Goal: Task Accomplishment & Management: Use online tool/utility

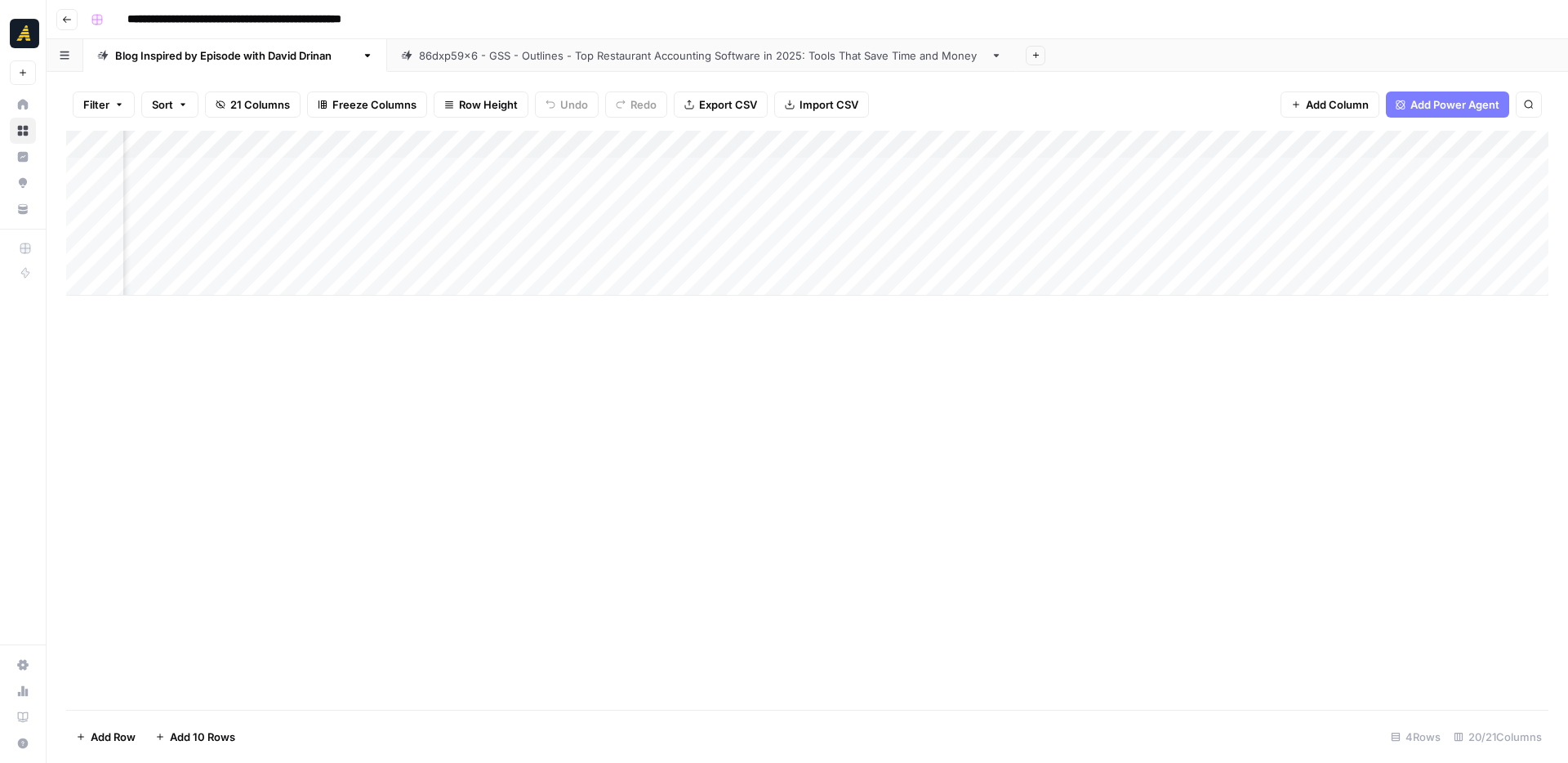
scroll to position [0, 1104]
click at [438, 259] on div "Add Column" at bounding box center [807, 213] width 1483 height 165
click at [558, 254] on div "Add Column" at bounding box center [807, 213] width 1483 height 165
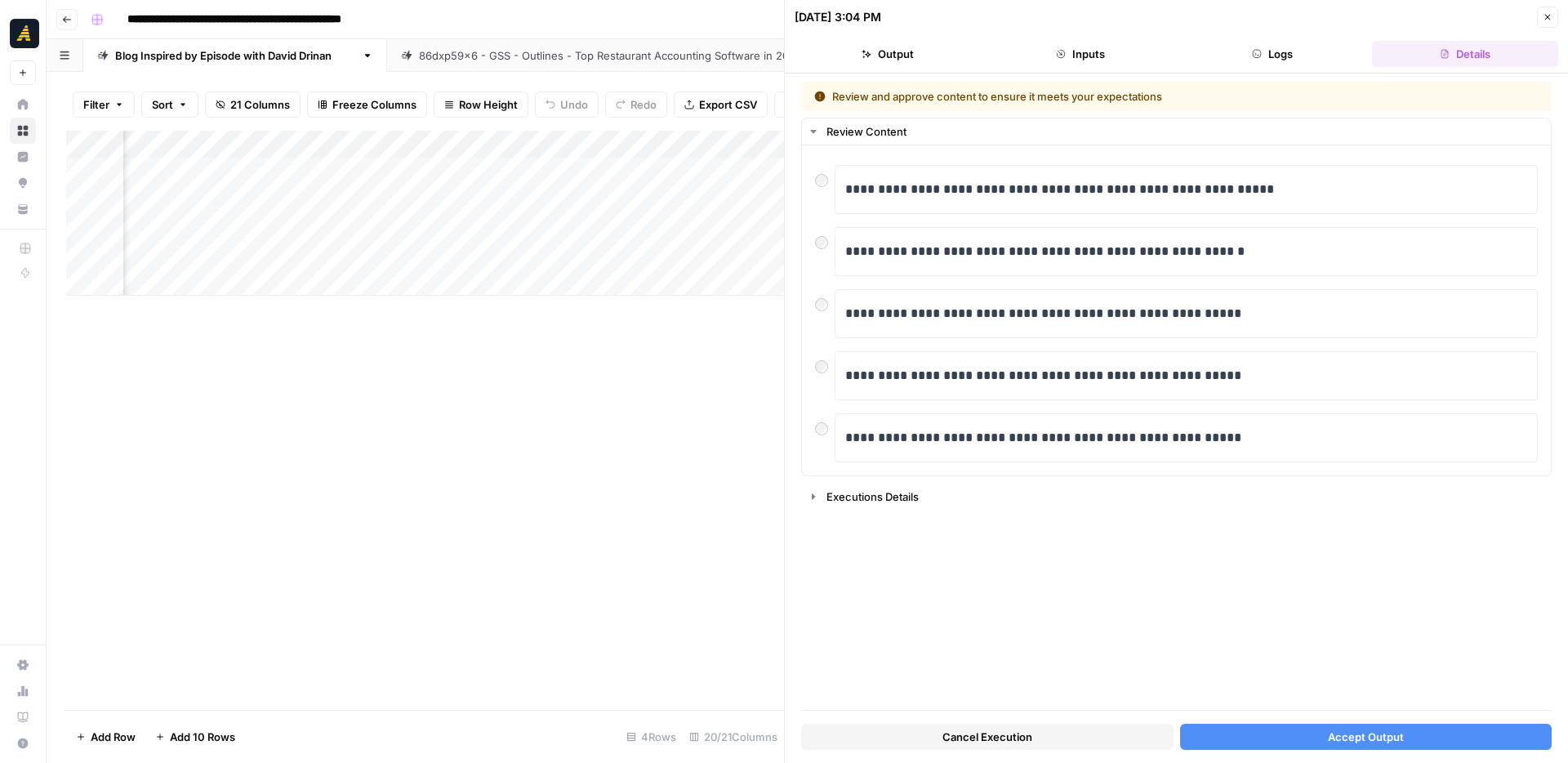
click at [1435, 733] on button "Accept Output" at bounding box center [1366, 736] width 373 height 26
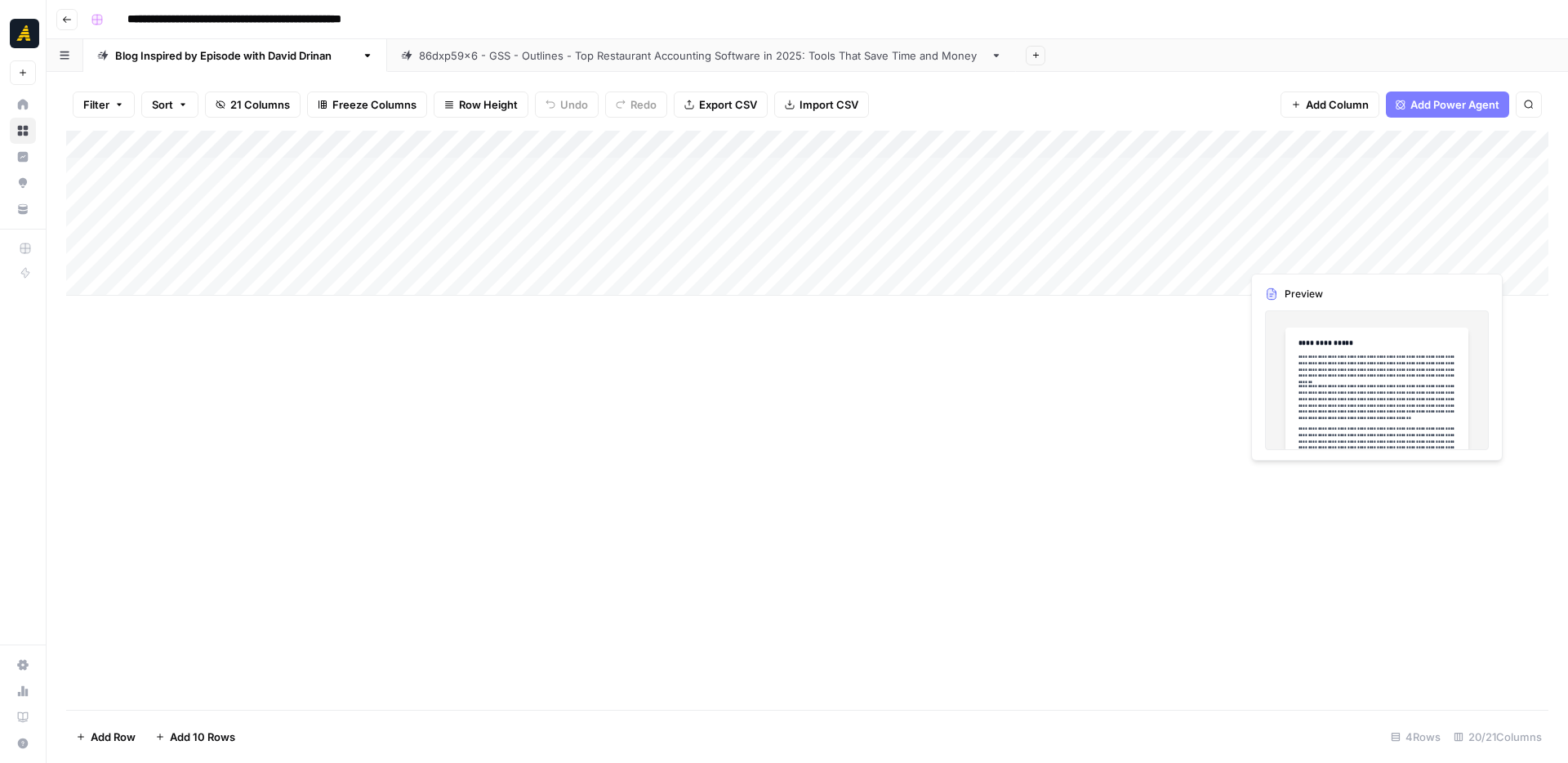
drag, startPoint x: 263, startPoint y: 256, endPoint x: 1508, endPoint y: 259, distance: 1245.0
click at [1508, 259] on div "Add Column" at bounding box center [807, 213] width 1483 height 165
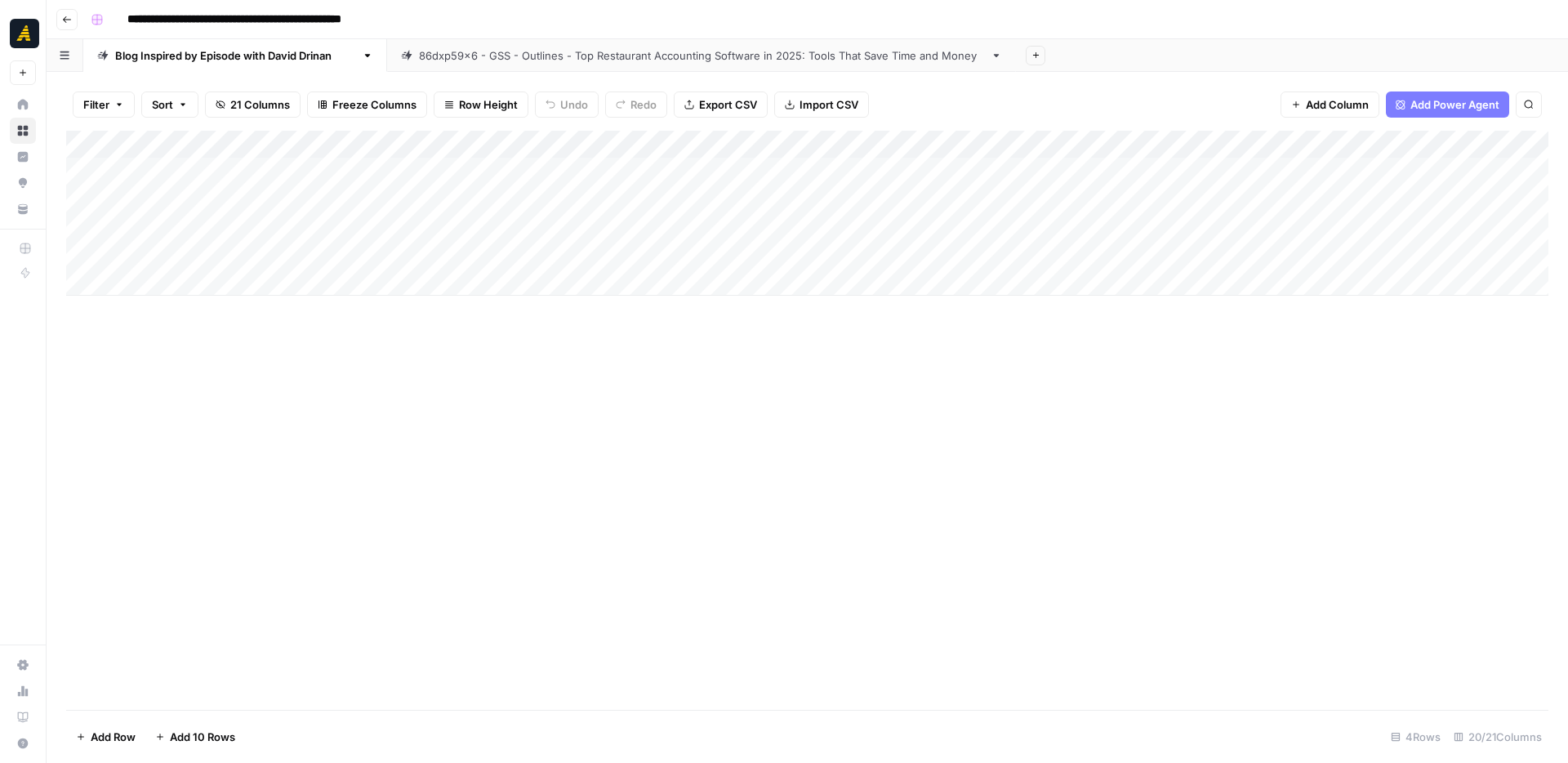
drag, startPoint x: 1512, startPoint y: 269, endPoint x: 1503, endPoint y: 293, distance: 25.6
click at [1503, 293] on div "Add Column" at bounding box center [807, 213] width 1483 height 165
drag, startPoint x: 479, startPoint y: 359, endPoint x: 279, endPoint y: 275, distance: 216.9
click at [477, 358] on div "Add Column" at bounding box center [807, 420] width 1483 height 580
click at [279, 339] on div "Add Column" at bounding box center [807, 420] width 1483 height 580
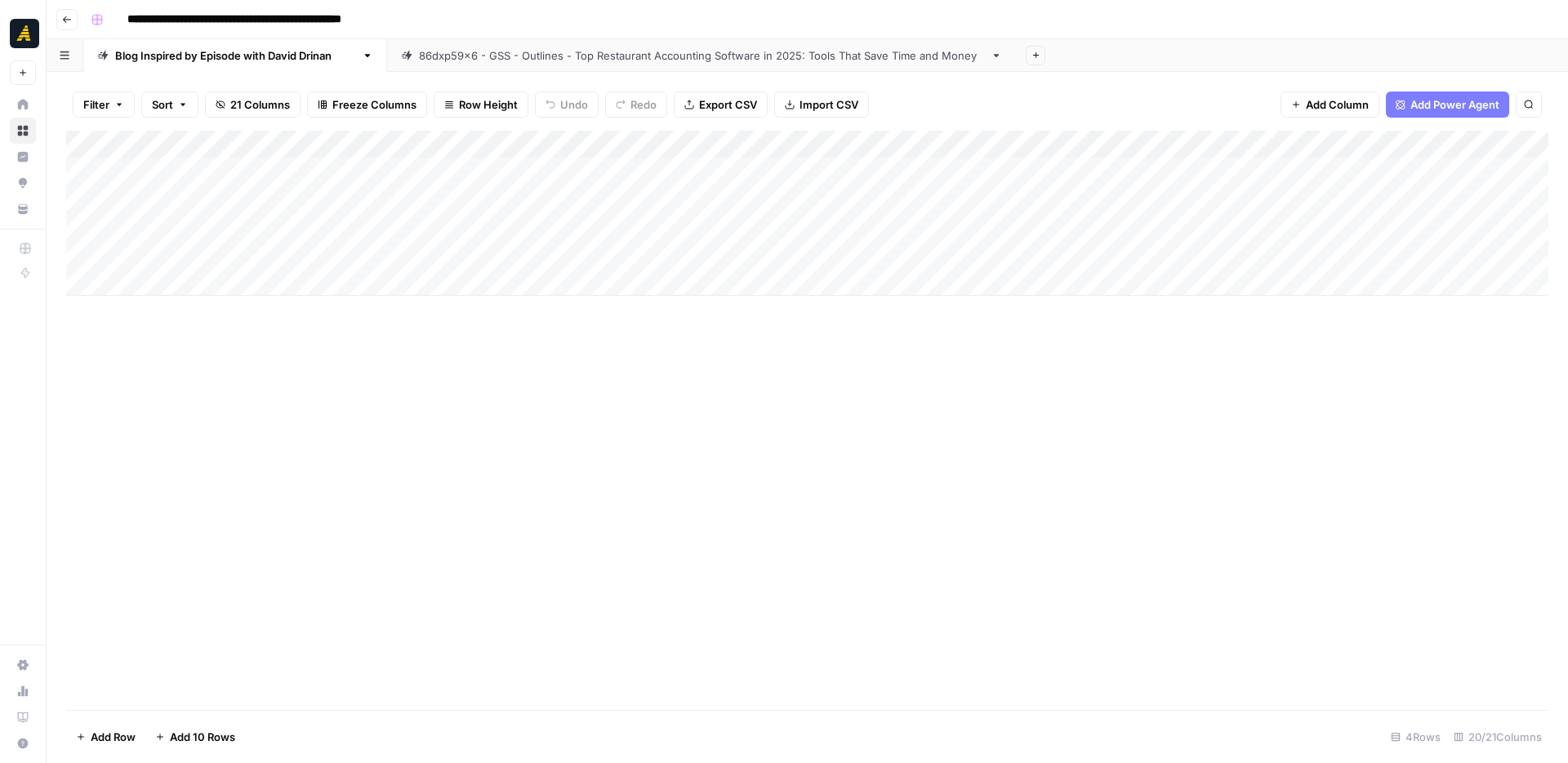
click at [97, 293] on div "Add Column" at bounding box center [807, 213] width 1483 height 165
click at [222, 315] on div "Add Column" at bounding box center [807, 420] width 1483 height 580
click at [368, 421] on div "Add Column" at bounding box center [807, 420] width 1483 height 580
click at [271, 253] on div "Add Column" at bounding box center [807, 213] width 1483 height 165
click at [287, 294] on div "Add Column" at bounding box center [807, 213] width 1483 height 165
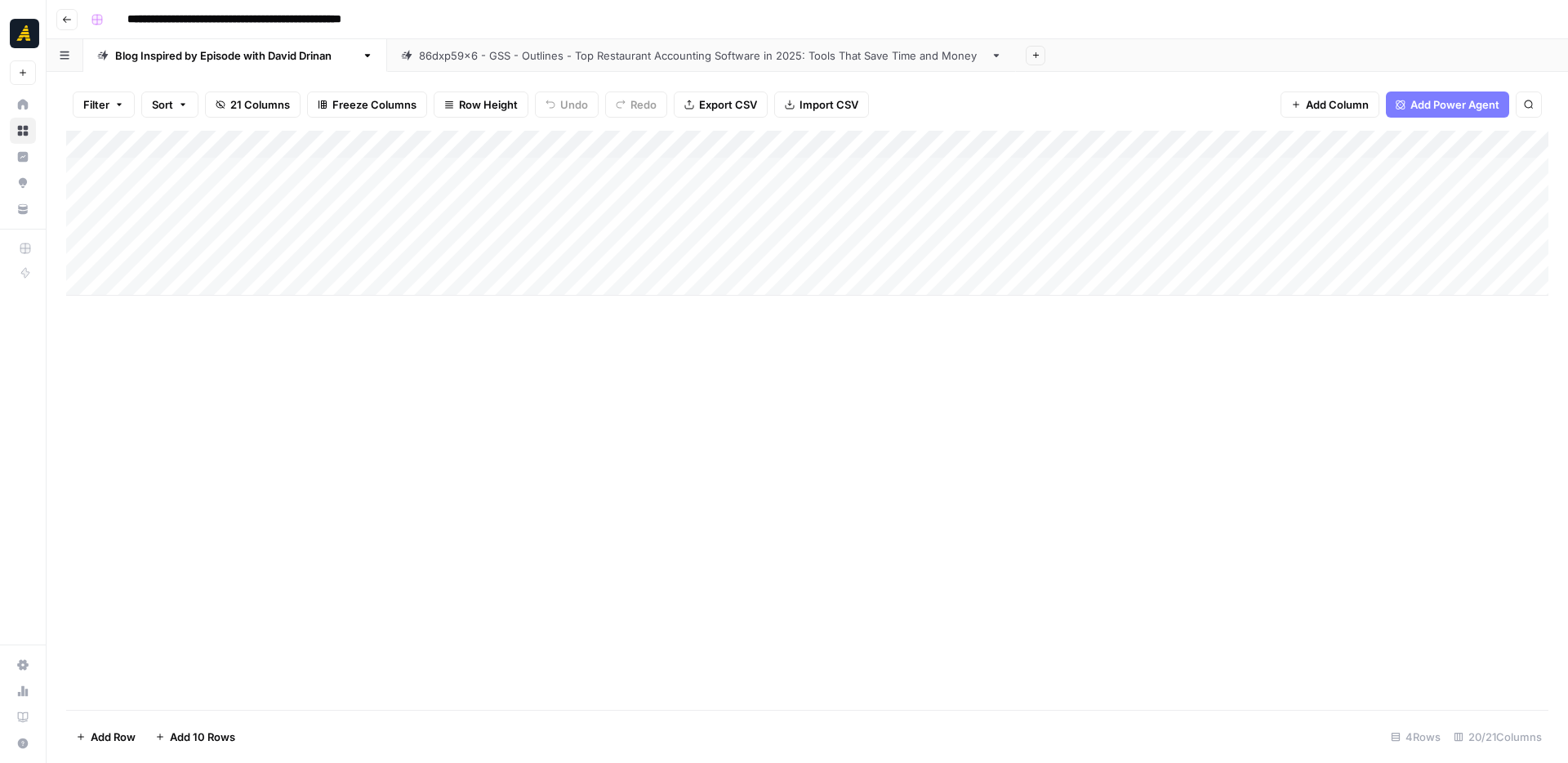
click at [499, 386] on div "Add Column" at bounding box center [807, 420] width 1483 height 580
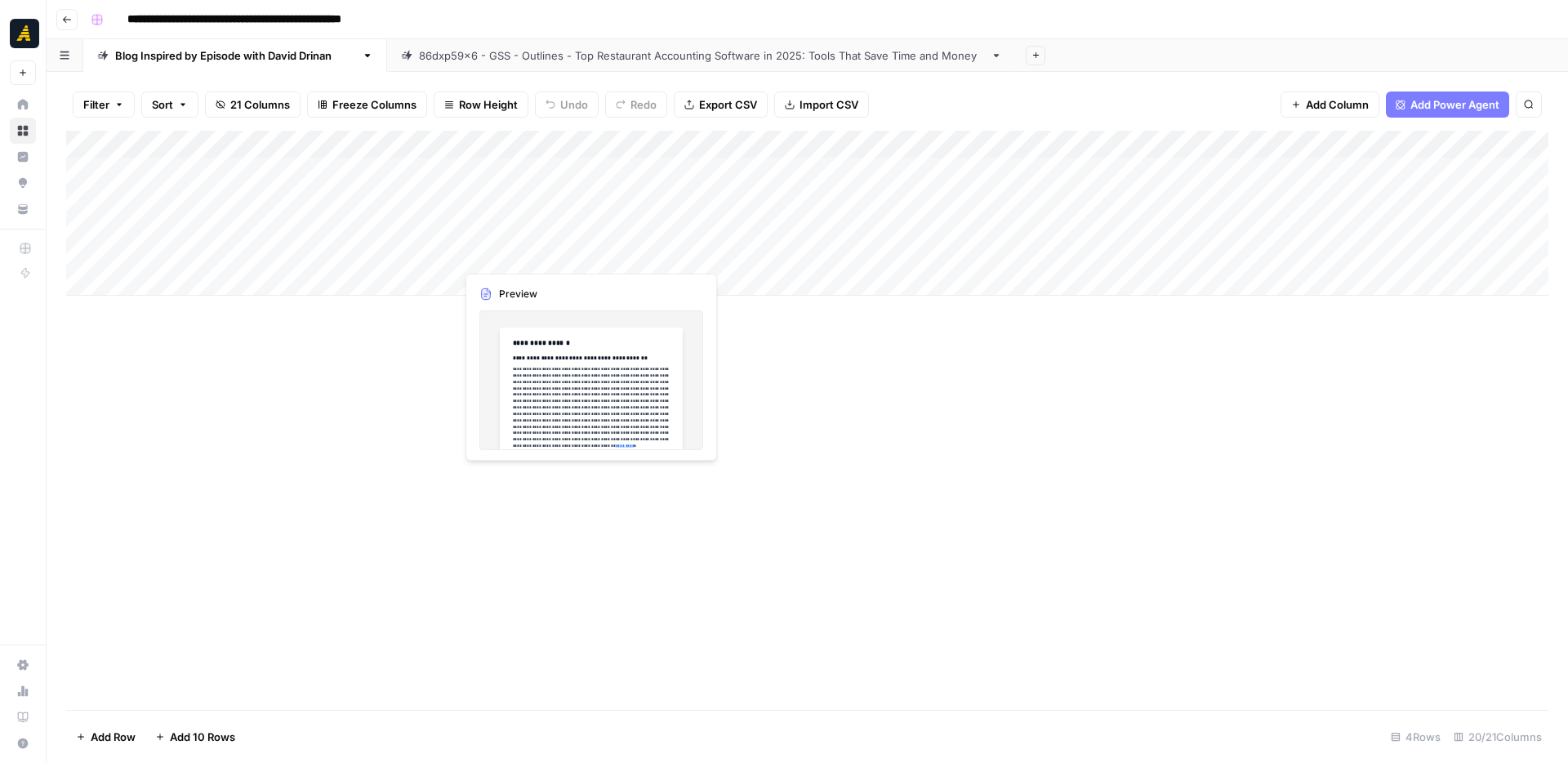
click at [545, 256] on div "Add Column" at bounding box center [807, 213] width 1483 height 165
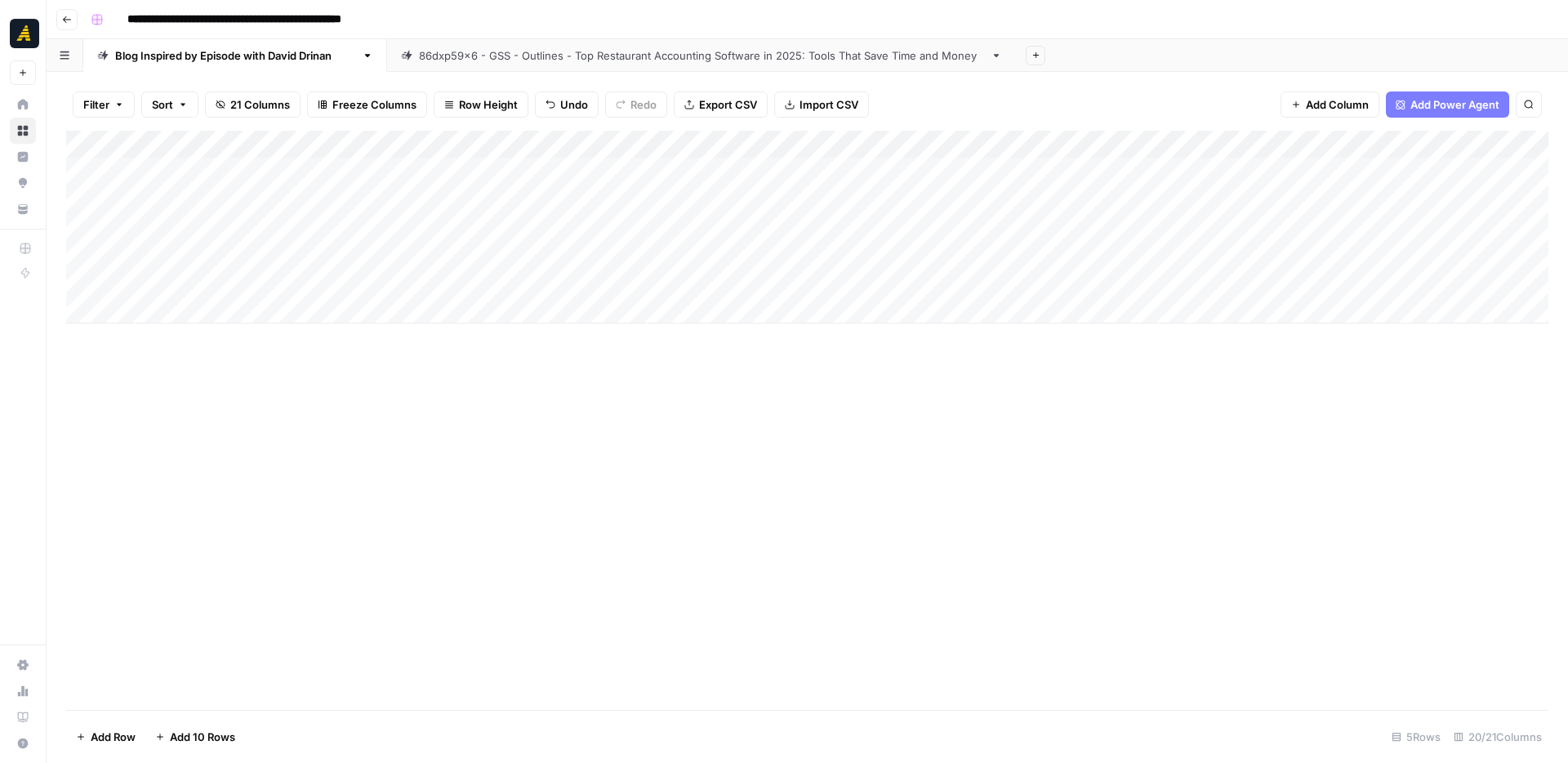
drag, startPoint x: 618, startPoint y: 265, endPoint x: 538, endPoint y: 274, distance: 80.5
click at [614, 280] on div "Add Column" at bounding box center [807, 227] width 1483 height 193
click at [421, 259] on div "Add Column" at bounding box center [807, 227] width 1483 height 193
drag, startPoint x: 456, startPoint y: 267, endPoint x: 434, endPoint y: 288, distance: 30.4
click at [449, 288] on div "Add Column" at bounding box center [807, 227] width 1483 height 193
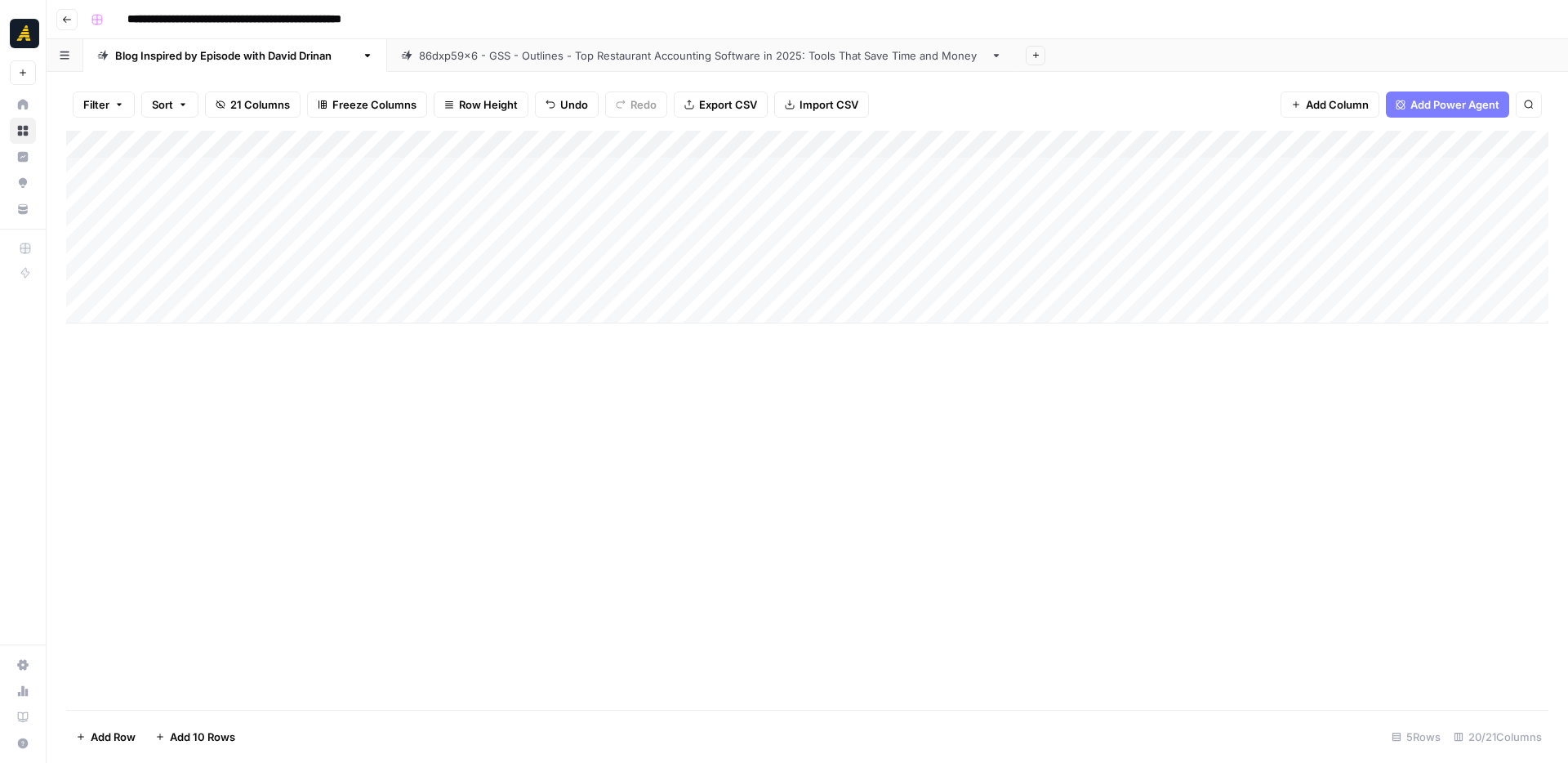
click at [460, 370] on div "Add Column" at bounding box center [807, 420] width 1483 height 580
click at [277, 260] on div "Add Column" at bounding box center [807, 227] width 1483 height 193
drag, startPoint x: 295, startPoint y: 267, endPoint x: 288, endPoint y: 283, distance: 17.5
click at [288, 283] on div "Add Column" at bounding box center [807, 227] width 1483 height 193
click at [704, 262] on div "Add Column" at bounding box center [807, 227] width 1483 height 193
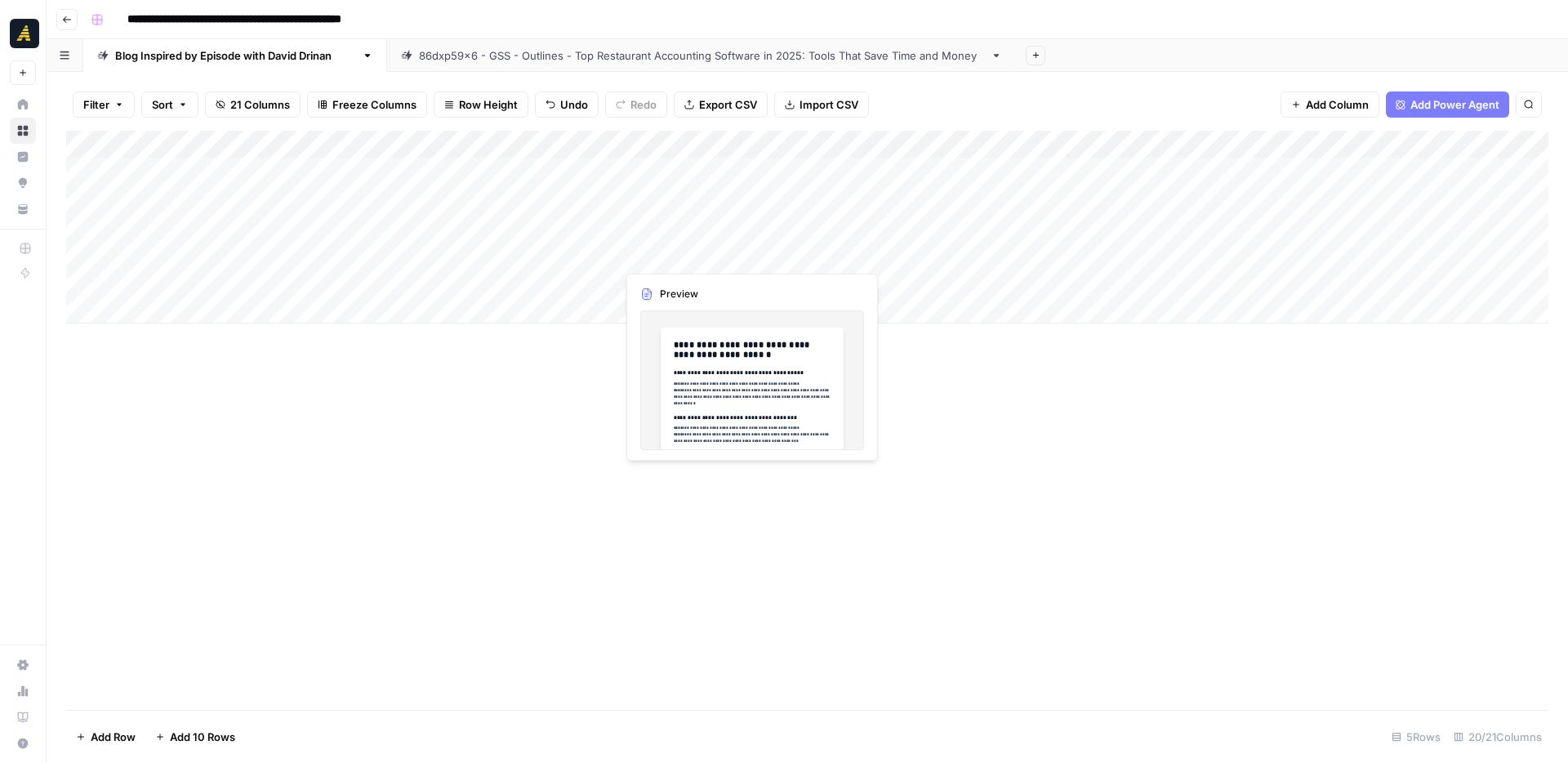
drag, startPoint x: 763, startPoint y: 264, endPoint x: 760, endPoint y: 280, distance: 16.3
click at [760, 280] on div "Add Column" at bounding box center [807, 227] width 1483 height 193
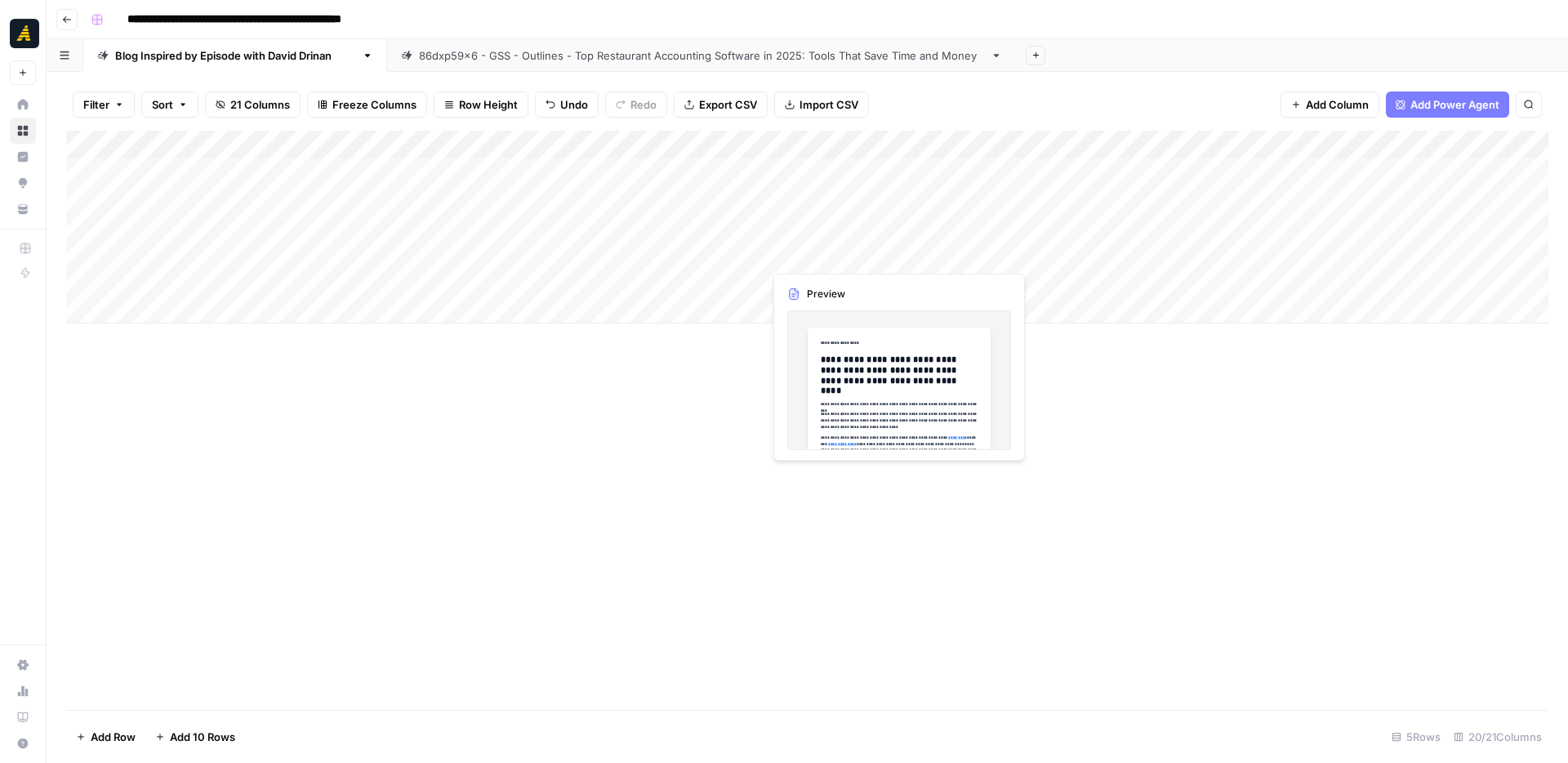
click at [829, 264] on div "Add Column" at bounding box center [807, 227] width 1483 height 193
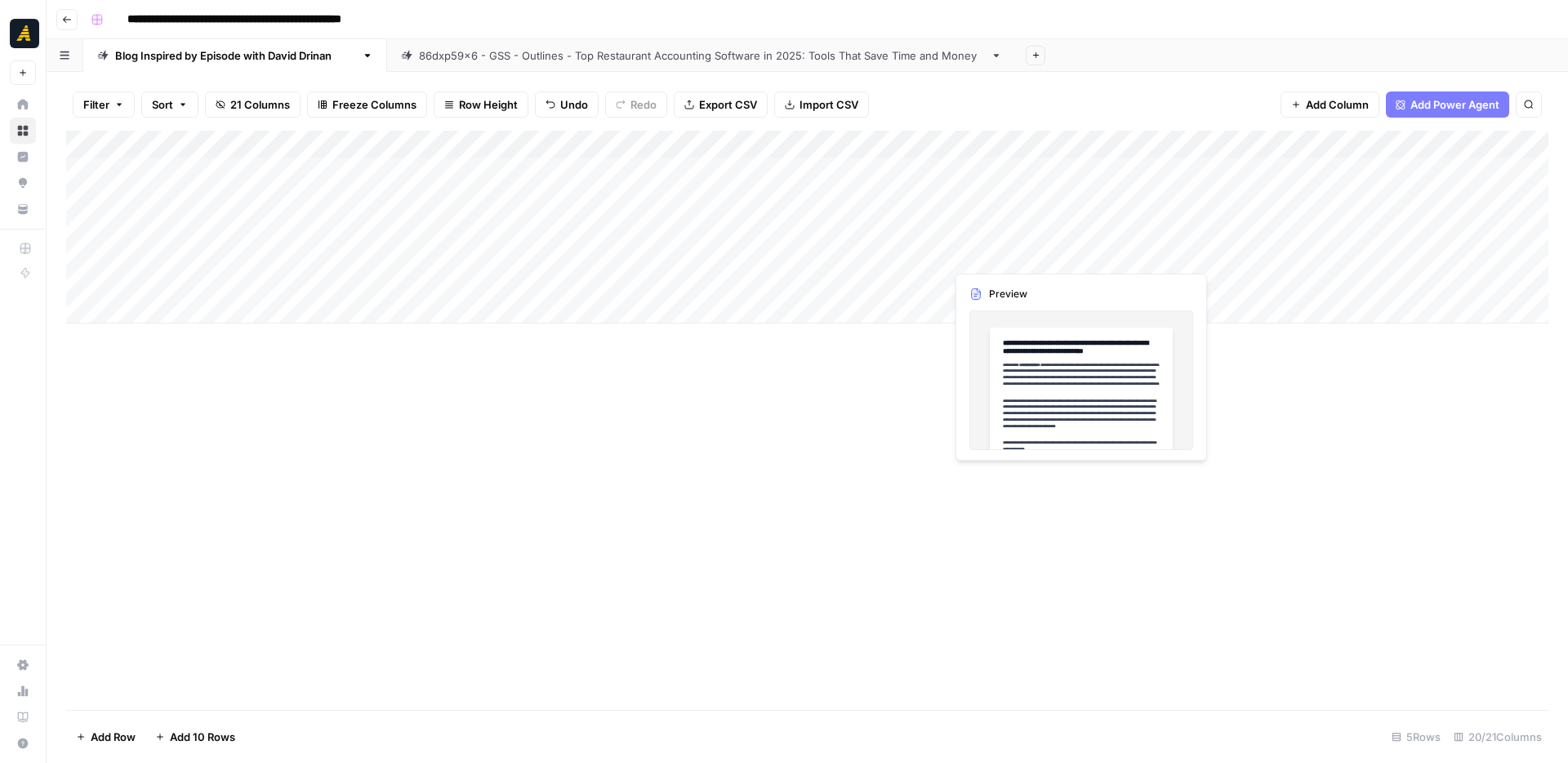
drag, startPoint x: 948, startPoint y: 266, endPoint x: 944, endPoint y: 280, distance: 14.6
click at [944, 280] on div "Add Column" at bounding box center [807, 227] width 1483 height 193
click at [1026, 262] on div "Add Column" at bounding box center [807, 227] width 1483 height 193
drag, startPoint x: 1144, startPoint y: 266, endPoint x: 1143, endPoint y: 281, distance: 15.0
click at [1143, 281] on div "Add Column" at bounding box center [807, 227] width 1483 height 193
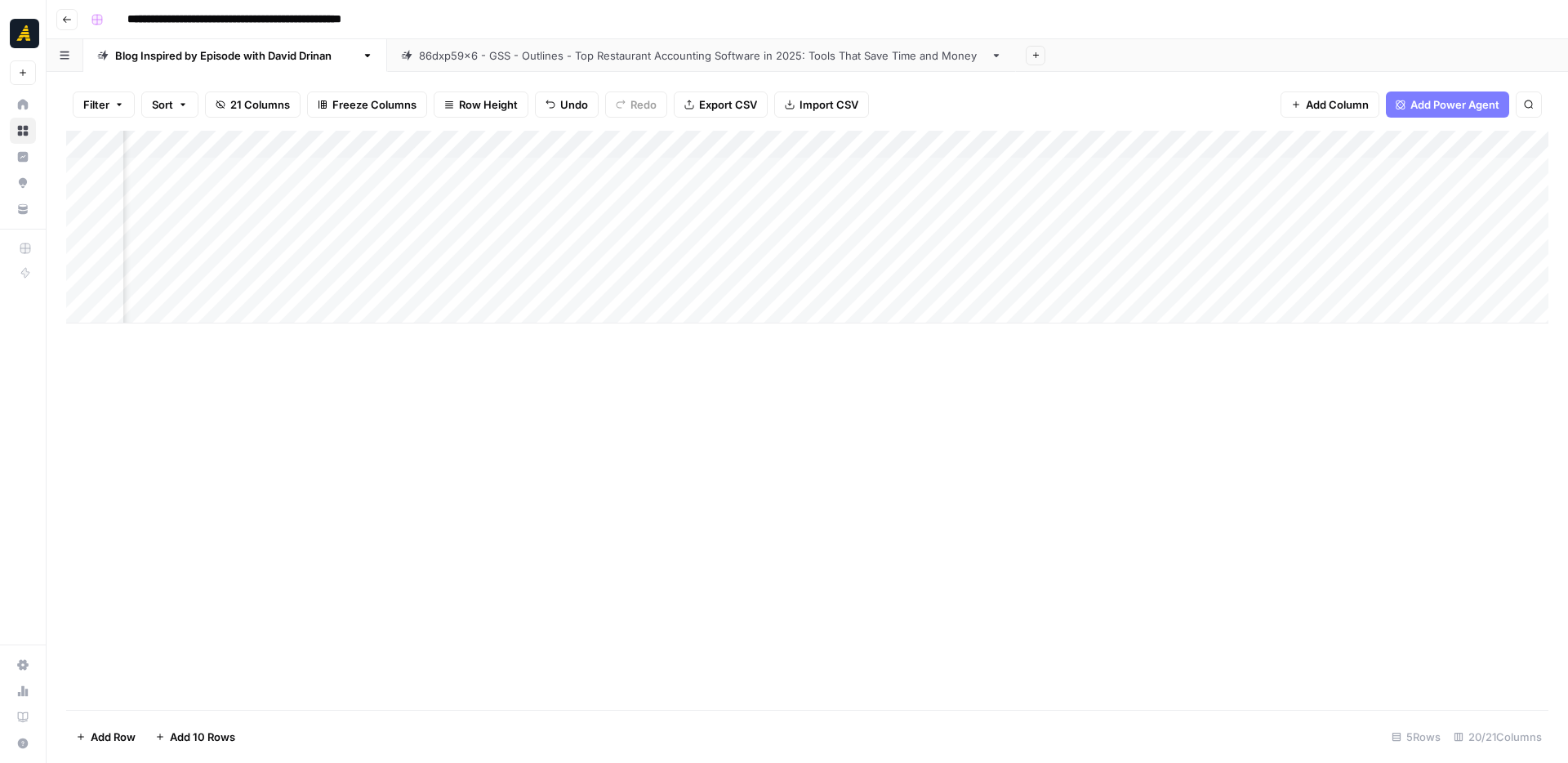
scroll to position [0, 204]
click at [1065, 256] on div "Add Column" at bounding box center [807, 227] width 1483 height 193
drag, startPoint x: 1095, startPoint y: 265, endPoint x: 1097, endPoint y: 278, distance: 13.2
click at [1097, 278] on div "Add Column" at bounding box center [807, 227] width 1483 height 193
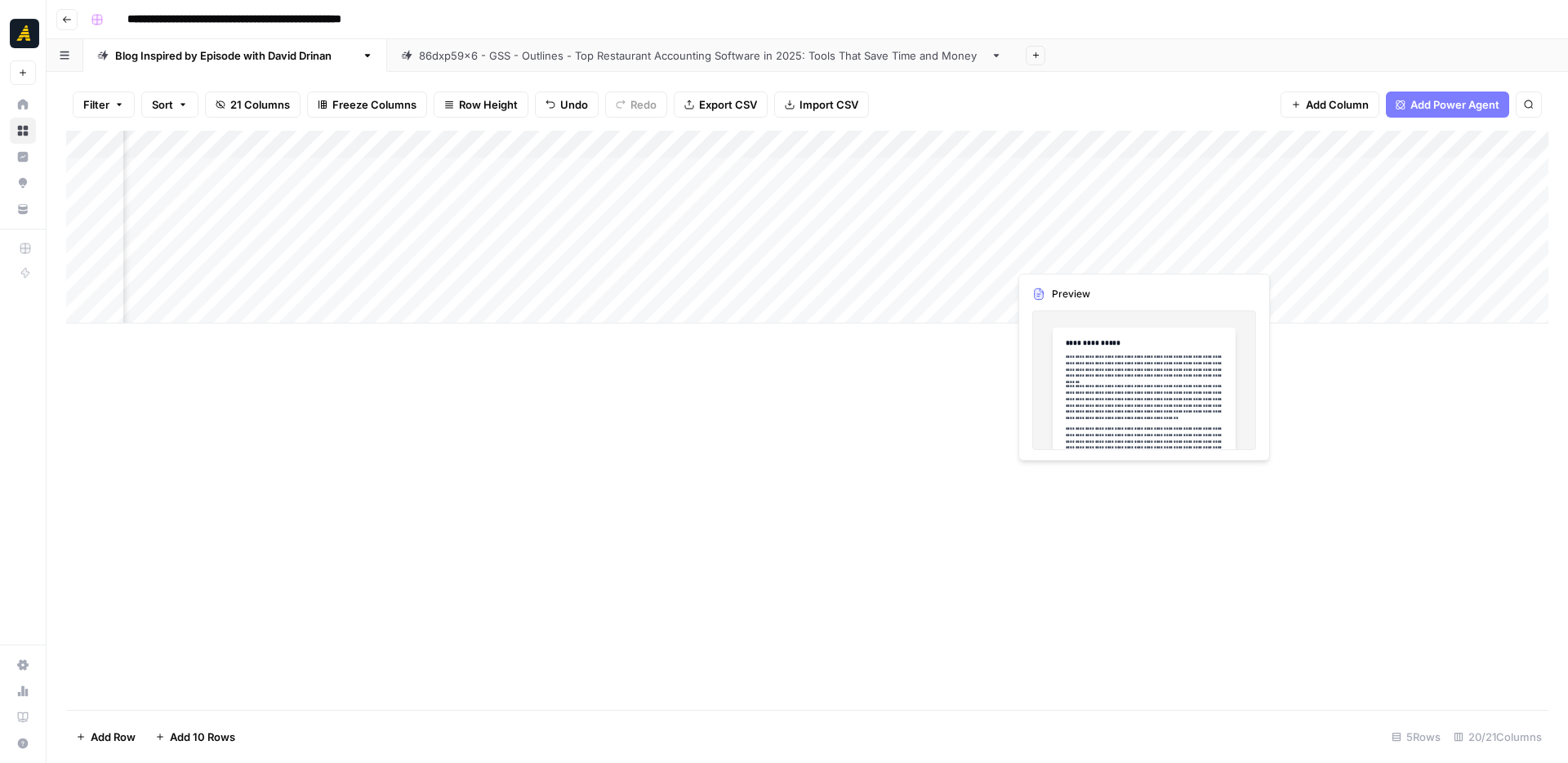
click at [1154, 258] on div "Add Column" at bounding box center [807, 227] width 1483 height 193
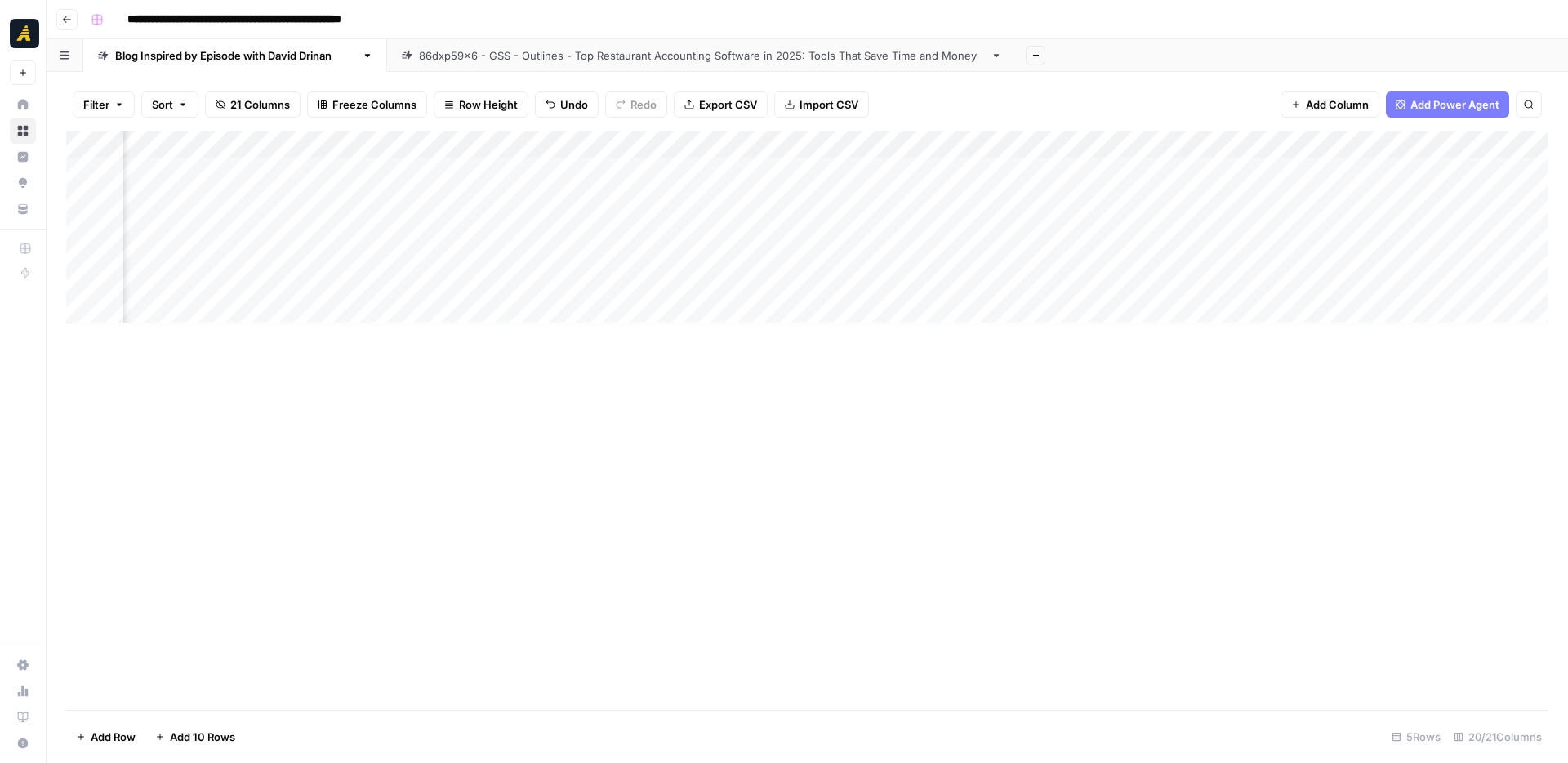
drag, startPoint x: 1216, startPoint y: 267, endPoint x: 1210, endPoint y: 280, distance: 14.3
click at [1210, 280] on div "Add Column" at bounding box center [807, 227] width 1483 height 193
click at [940, 283] on div "Add Column" at bounding box center [807, 227] width 1483 height 193
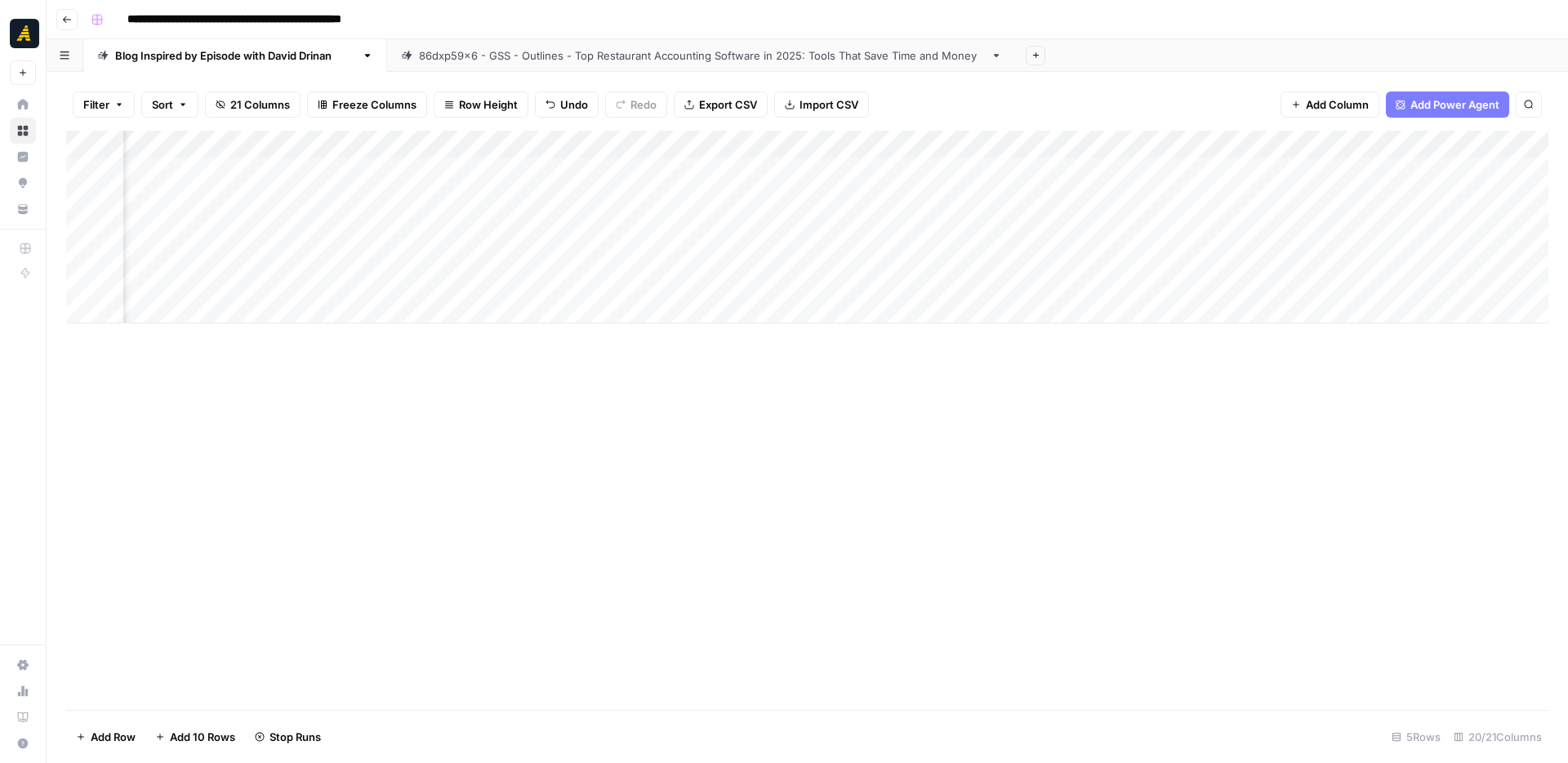
click at [1273, 255] on div "Add Column" at bounding box center [807, 227] width 1483 height 193
click at [1357, 252] on div "Add Column" at bounding box center [807, 227] width 1483 height 193
click at [867, 252] on div "Add Column" at bounding box center [807, 227] width 1483 height 193
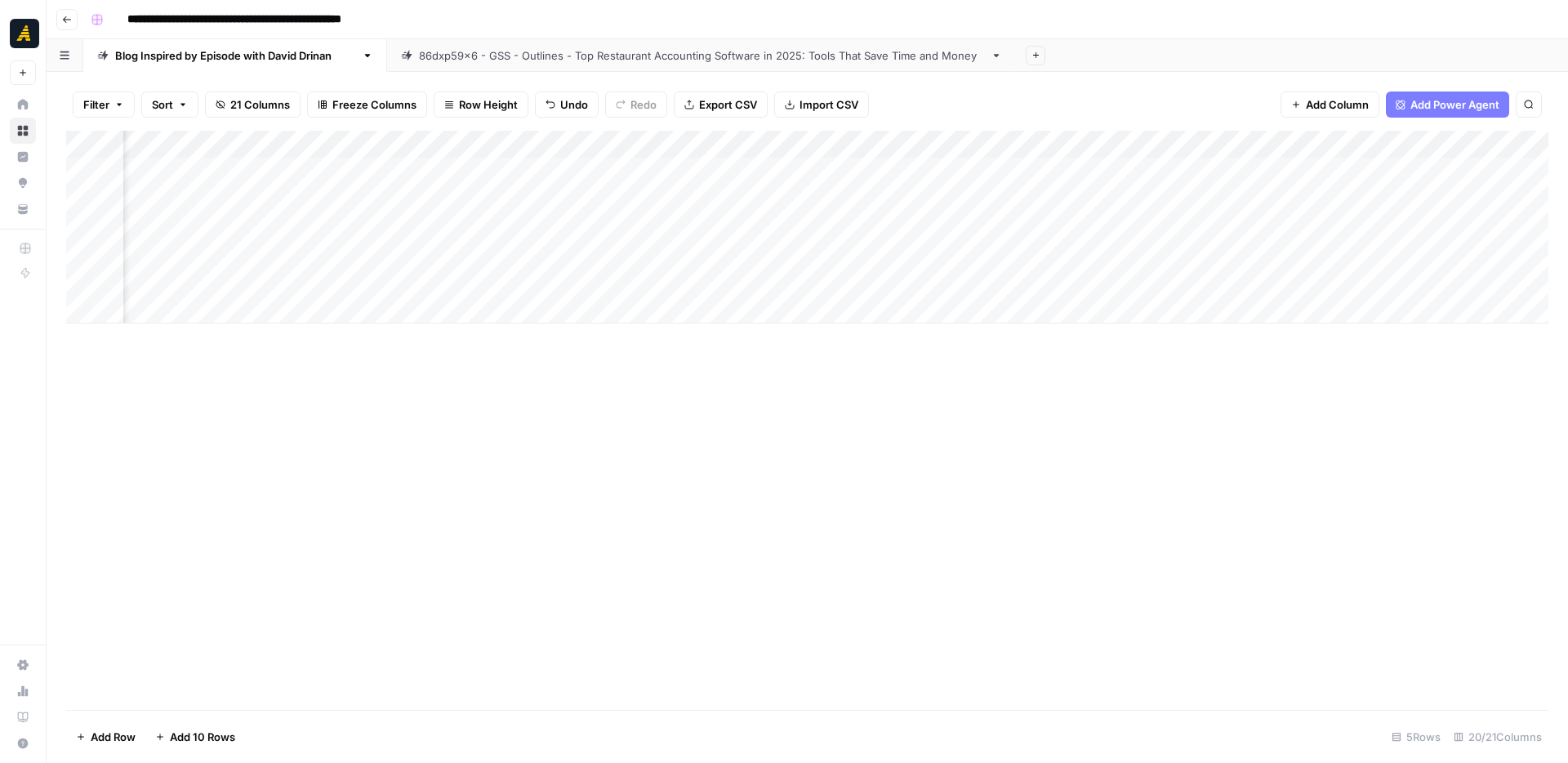
scroll to position [0, 2018]
click at [1341, 252] on div "Add Column" at bounding box center [807, 227] width 1483 height 193
click at [360, 287] on div "Add Column" at bounding box center [807, 227] width 1483 height 193
click at [289, 283] on div "Add Column" at bounding box center [807, 227] width 1483 height 193
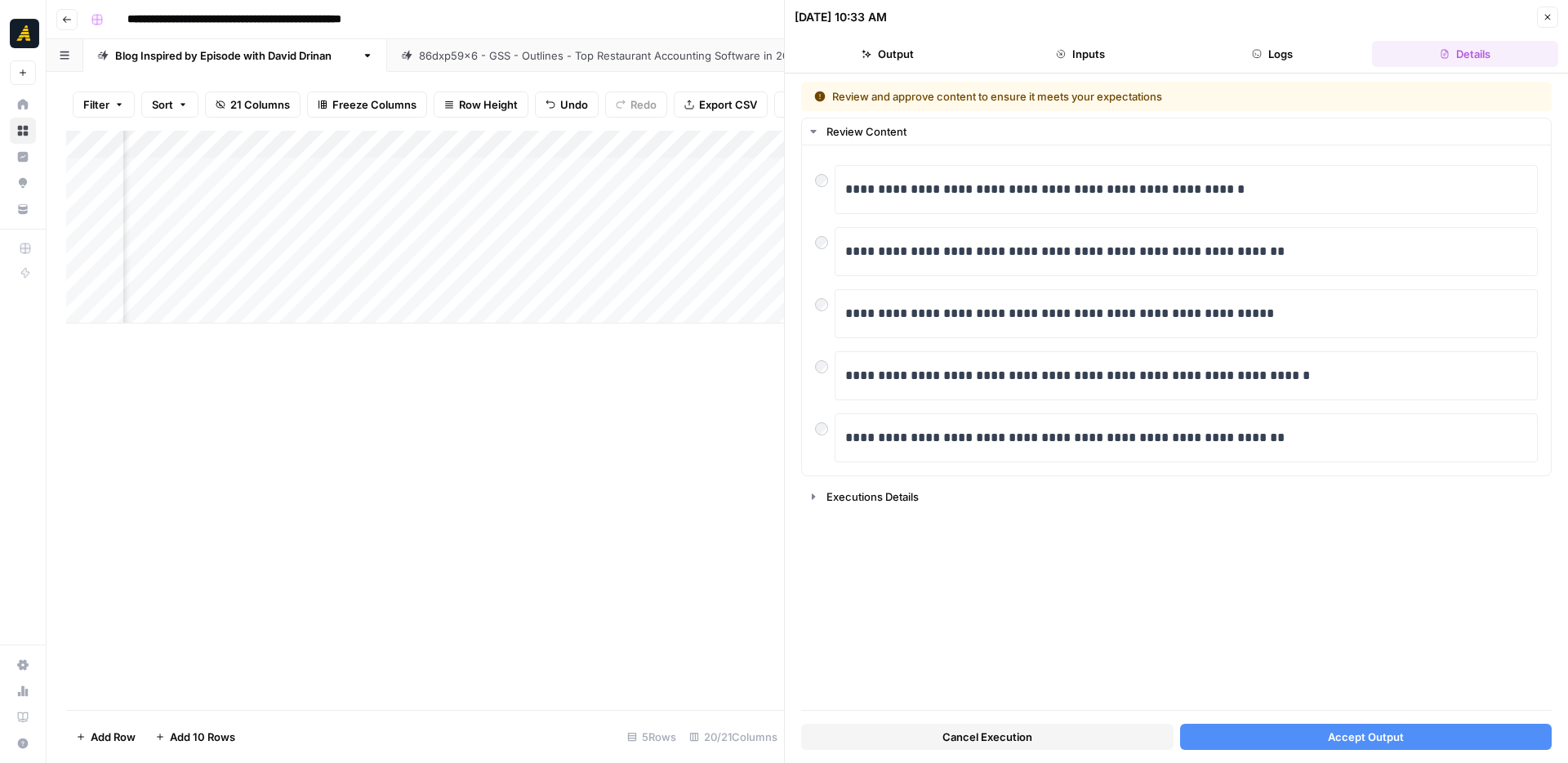
click at [1247, 740] on button "Accept Output" at bounding box center [1366, 736] width 373 height 26
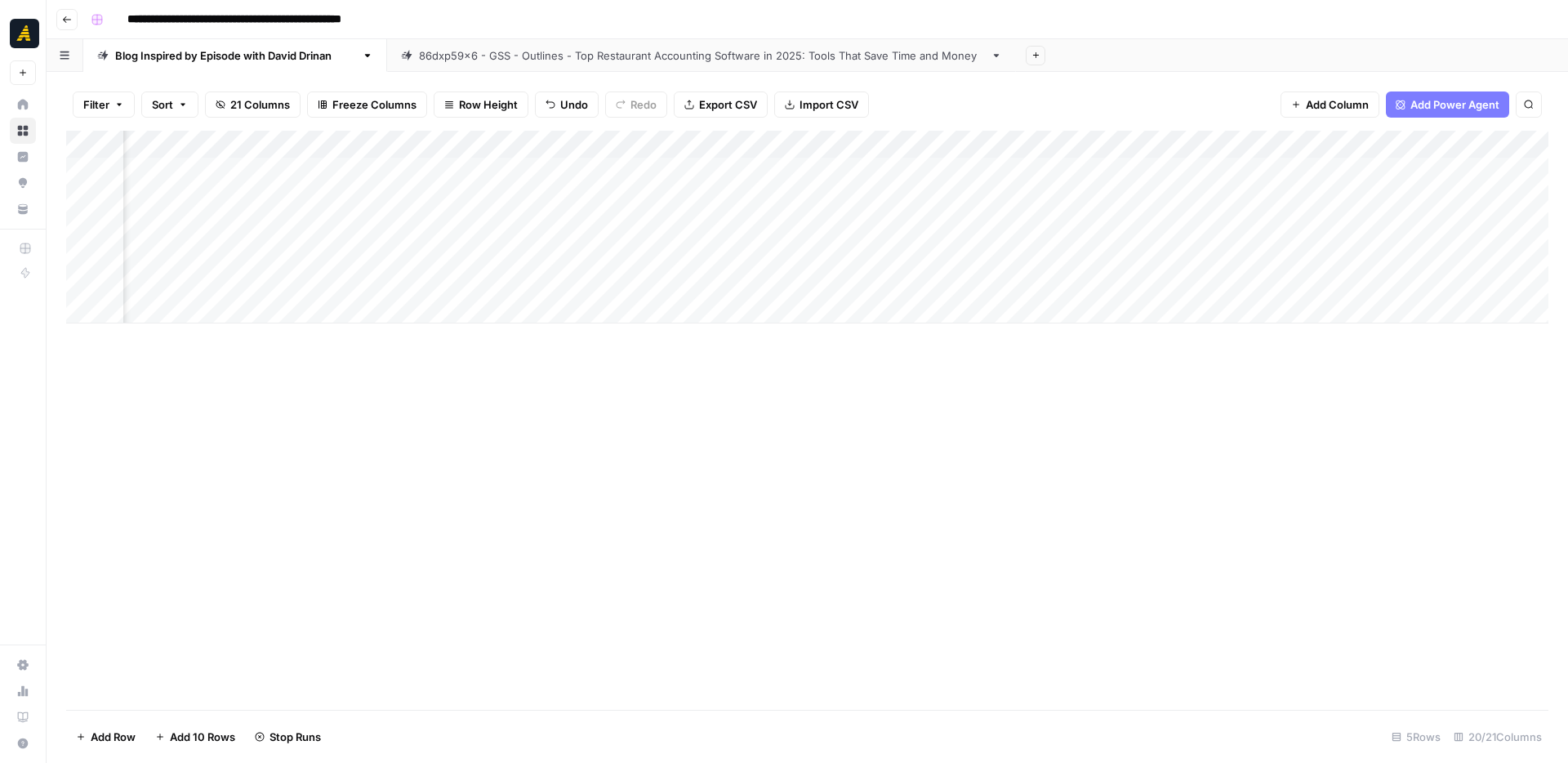
scroll to position [0, 1899]
click at [1258, 252] on div "Add Column" at bounding box center [807, 227] width 1483 height 193
click at [1307, 255] on div "Add Column" at bounding box center [807, 227] width 1483 height 193
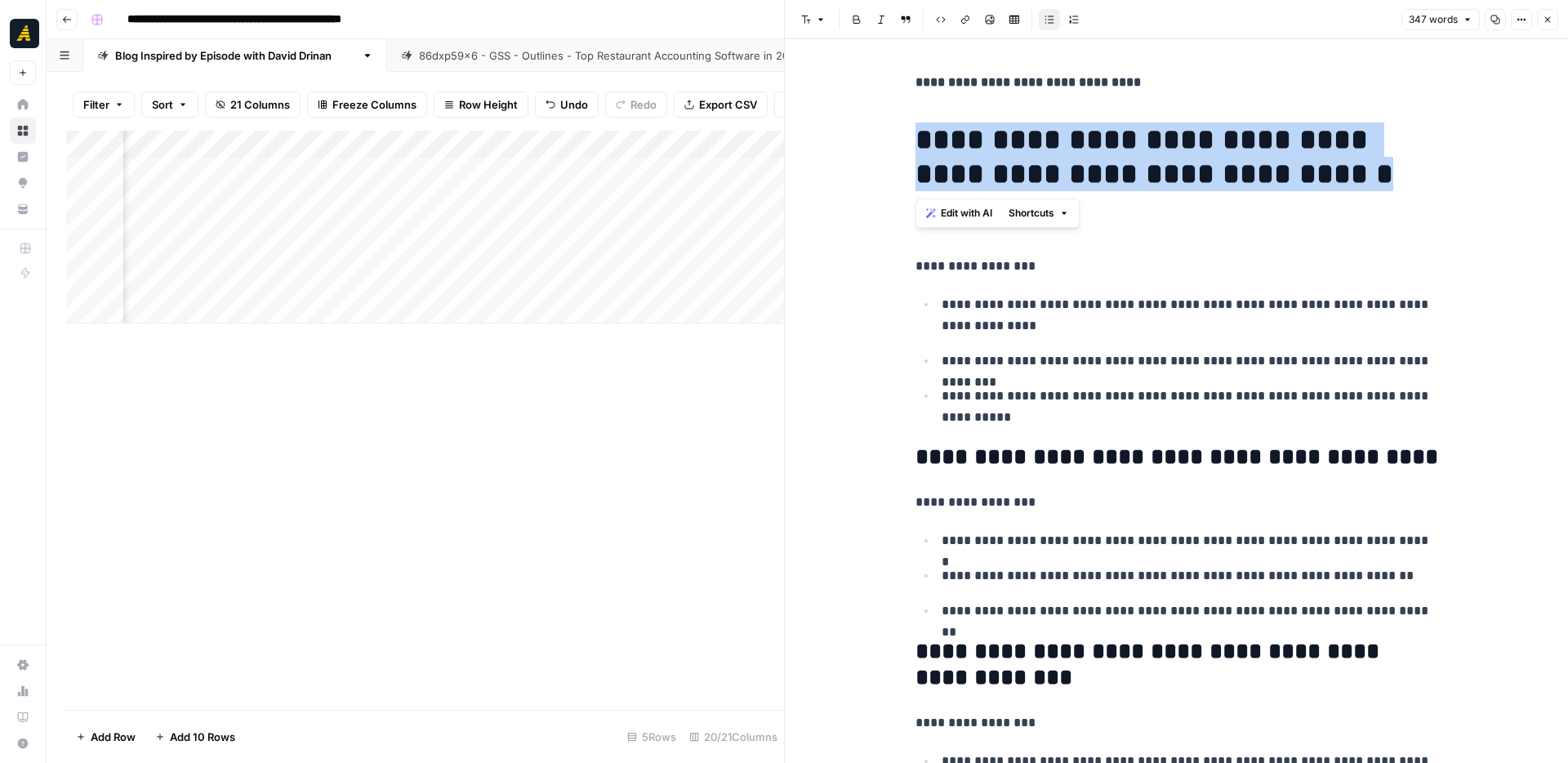
drag, startPoint x: 921, startPoint y: 136, endPoint x: 1321, endPoint y: 183, distance: 402.8
click at [1321, 183] on h1 "**********" at bounding box center [1176, 157] width 522 height 69
copy h1 "**********"
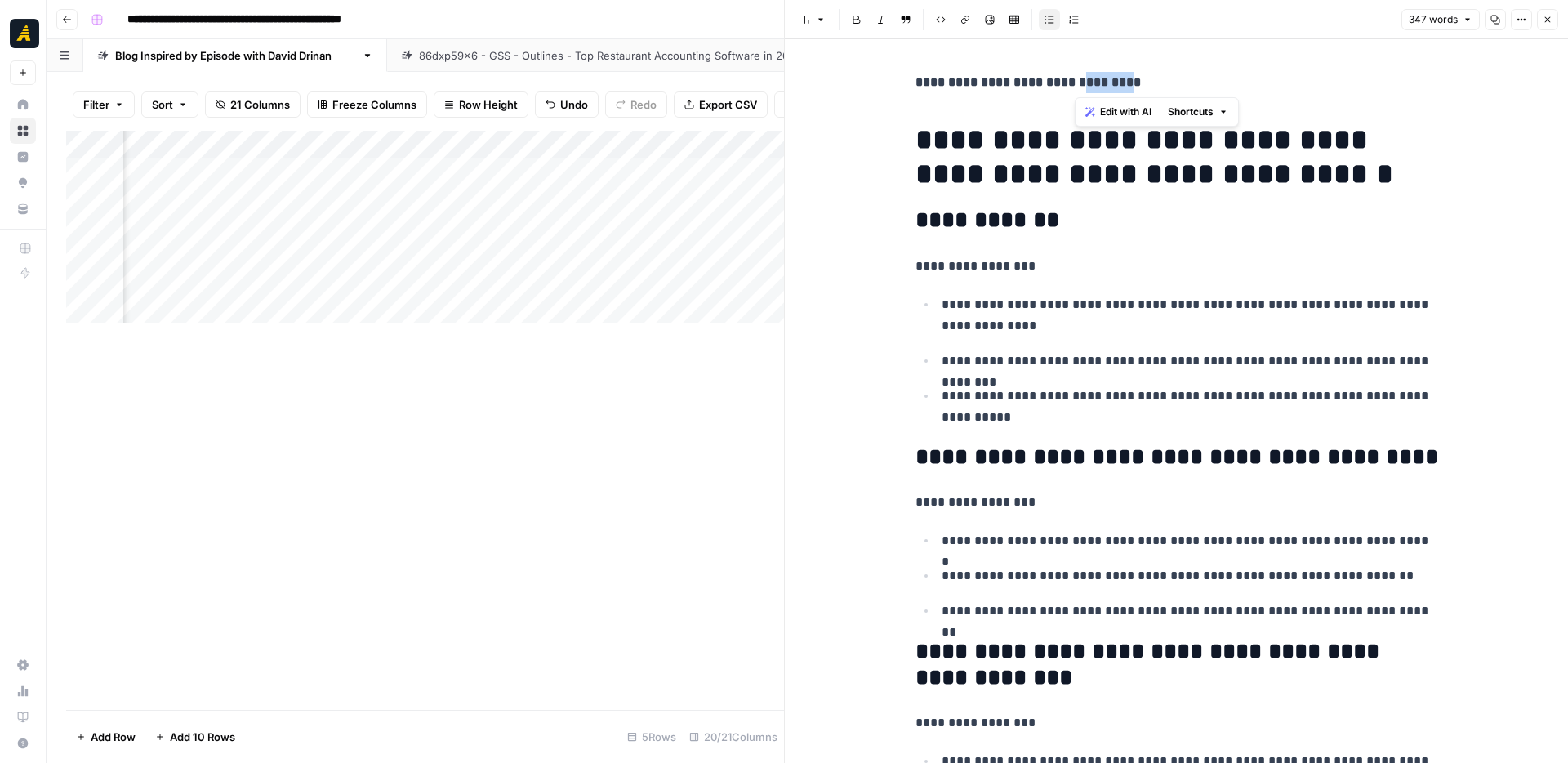
drag, startPoint x: 1071, startPoint y: 84, endPoint x: 1117, endPoint y: 83, distance: 46.0
click at [1117, 83] on strong "**********" at bounding box center [1028, 82] width 225 height 12
click at [1149, 79] on p "**********" at bounding box center [1176, 83] width 522 height 21
drag, startPoint x: 1149, startPoint y: 79, endPoint x: 1070, endPoint y: 84, distance: 79.2
click at [1070, 84] on p "**********" at bounding box center [1176, 83] width 522 height 21
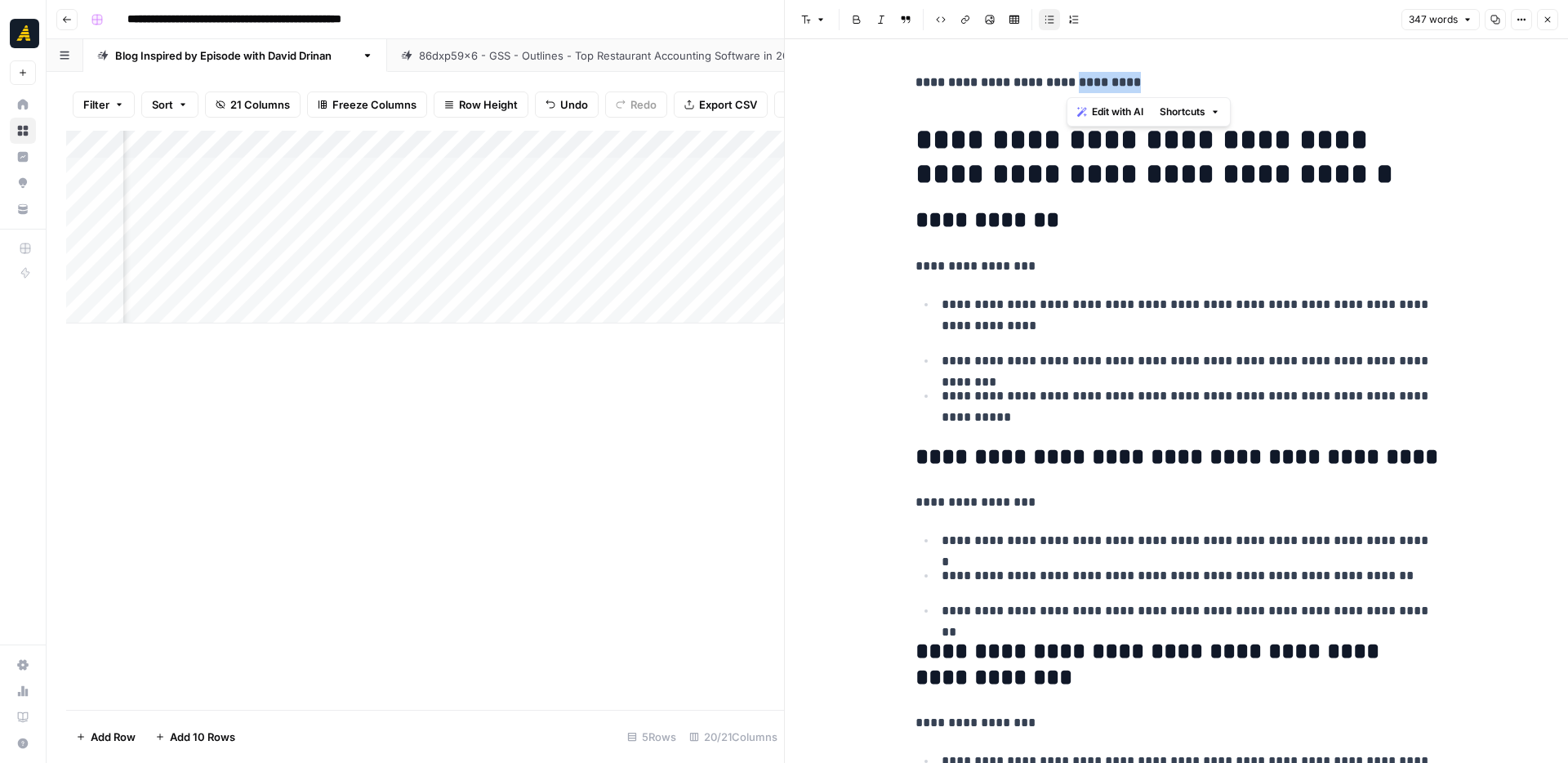
copy strong "*********"
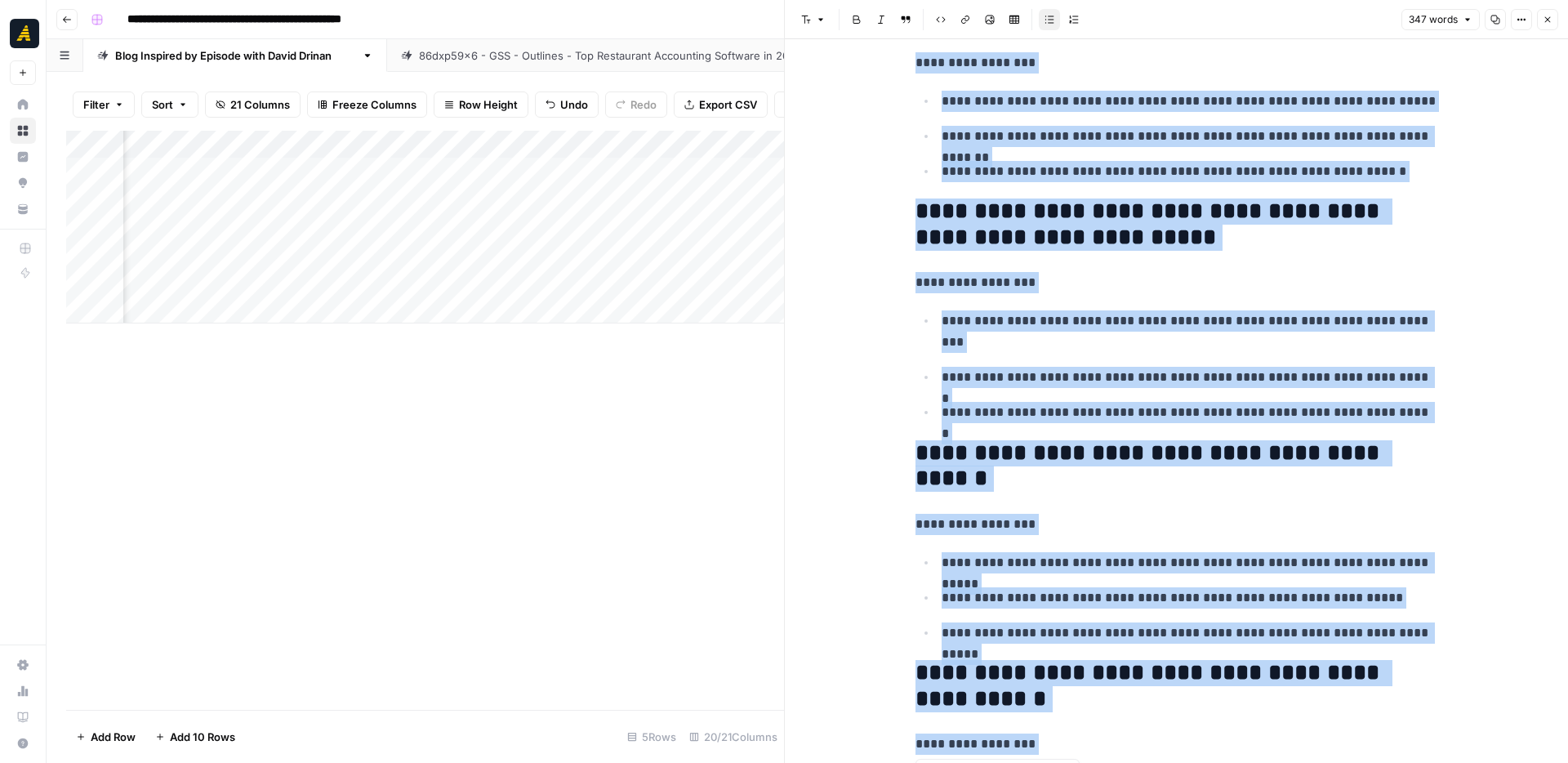
scroll to position [1309, 0]
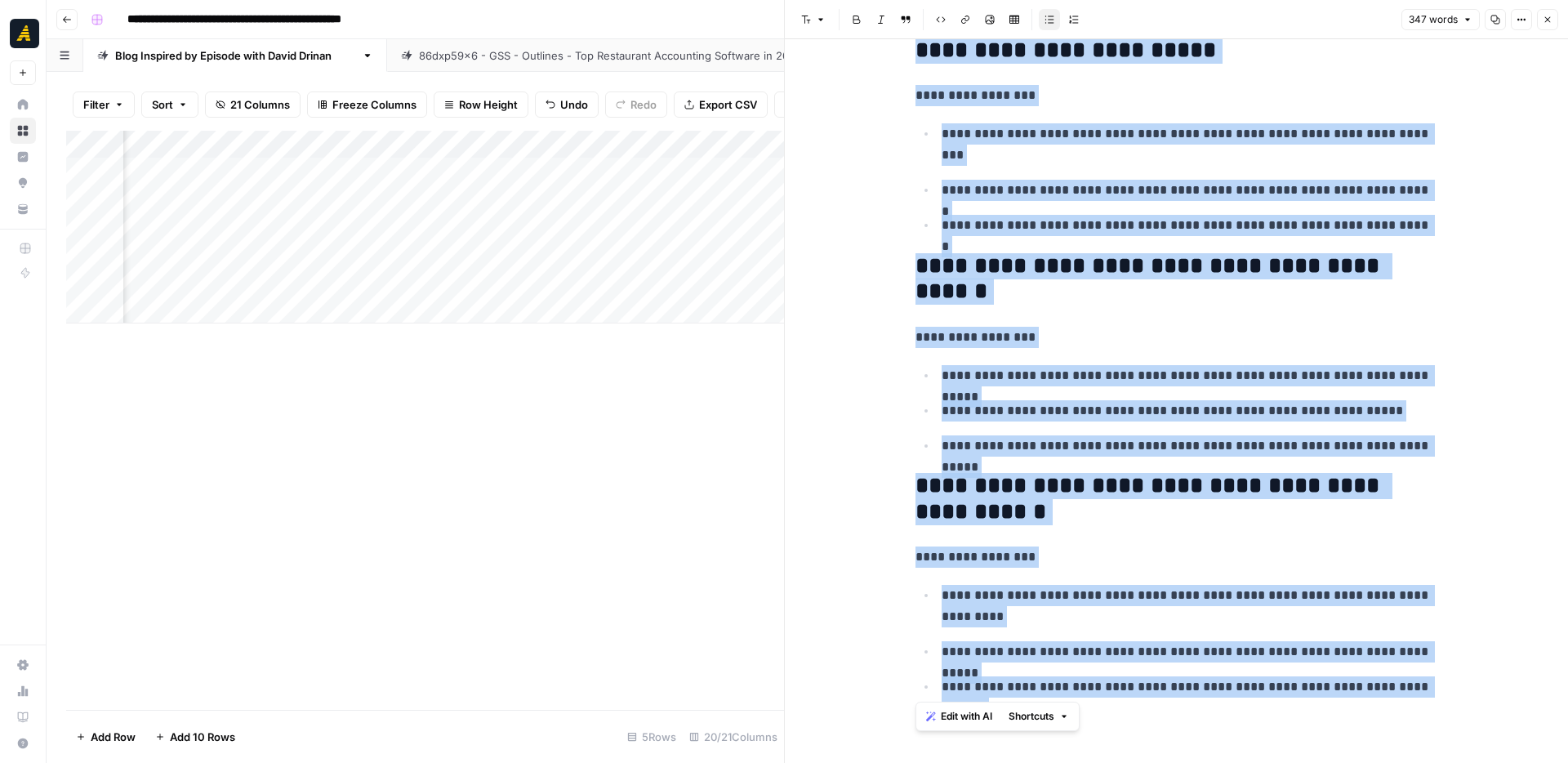
drag, startPoint x: 917, startPoint y: 219, endPoint x: 1434, endPoint y: 692, distance: 700.7
copy div "**********"
click at [1548, 22] on icon "button" at bounding box center [1548, 20] width 10 height 10
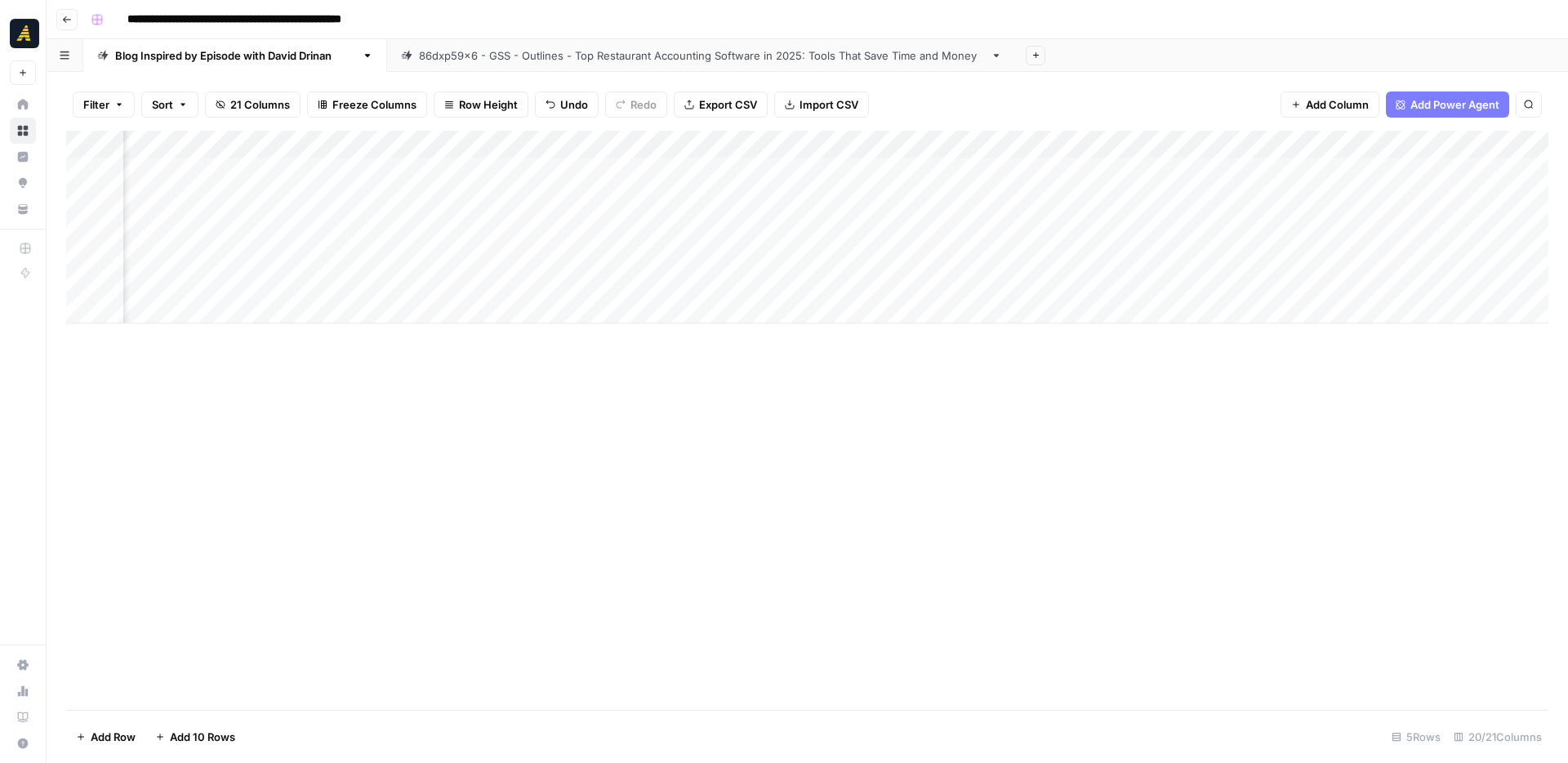
scroll to position [0, 1505]
click at [916, 278] on div "Add Column" at bounding box center [807, 227] width 1483 height 193
click at [911, 281] on div "Add Column" at bounding box center [807, 227] width 1483 height 193
click at [1081, 253] on div "Add Column" at bounding box center [807, 227] width 1483 height 193
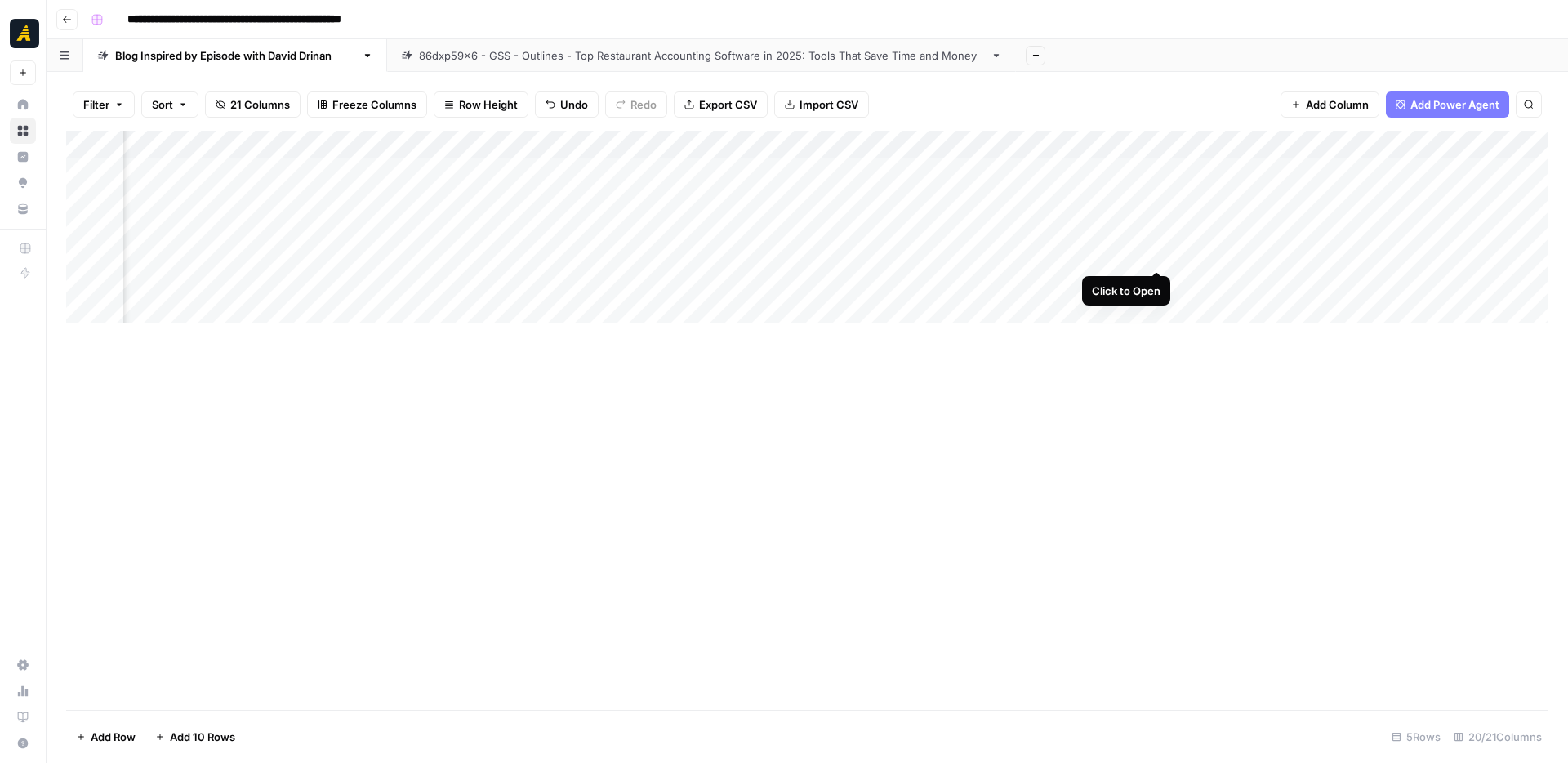
click at [1156, 252] on div "Add Column" at bounding box center [807, 227] width 1483 height 193
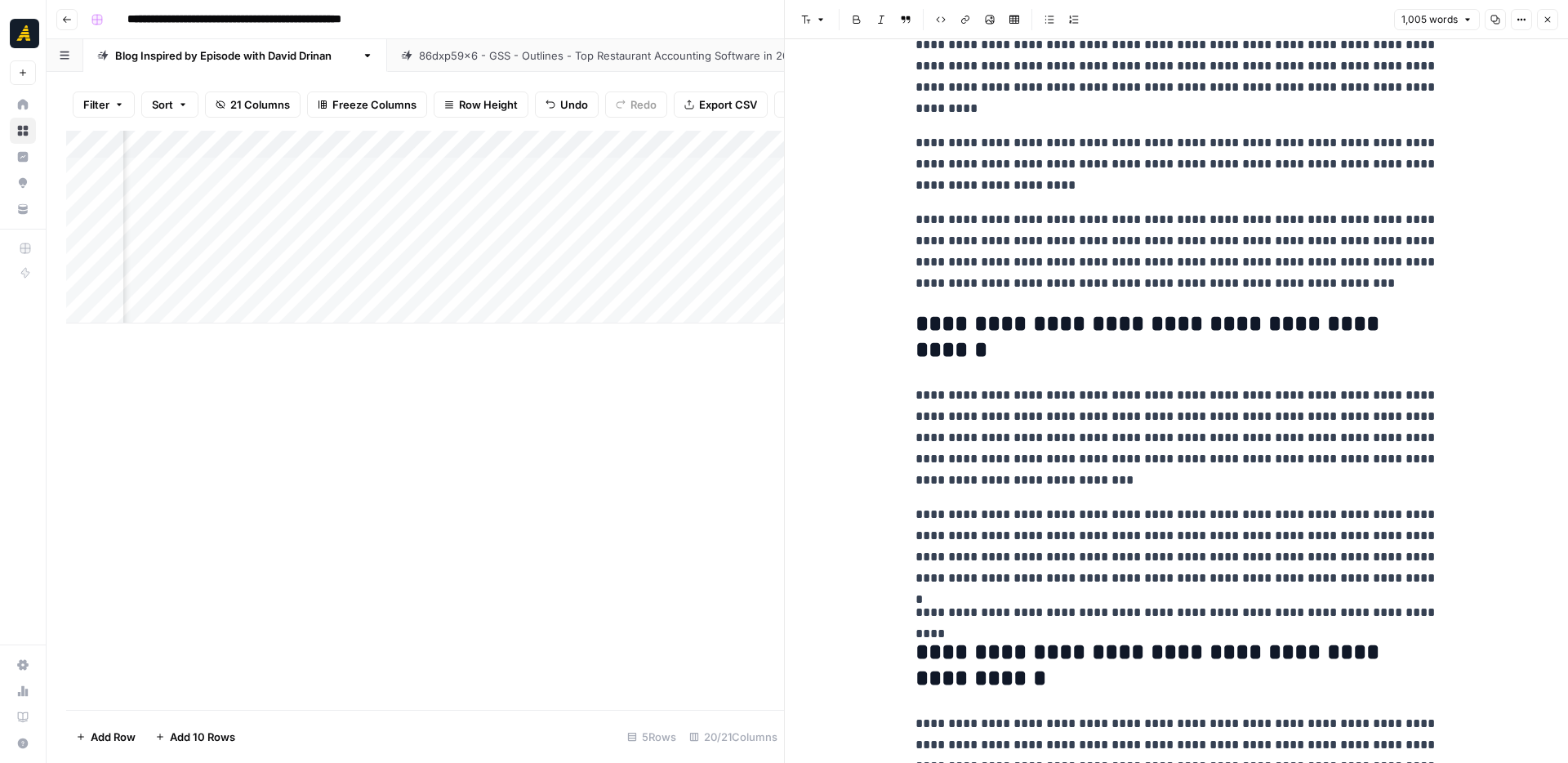
scroll to position [1953, 0]
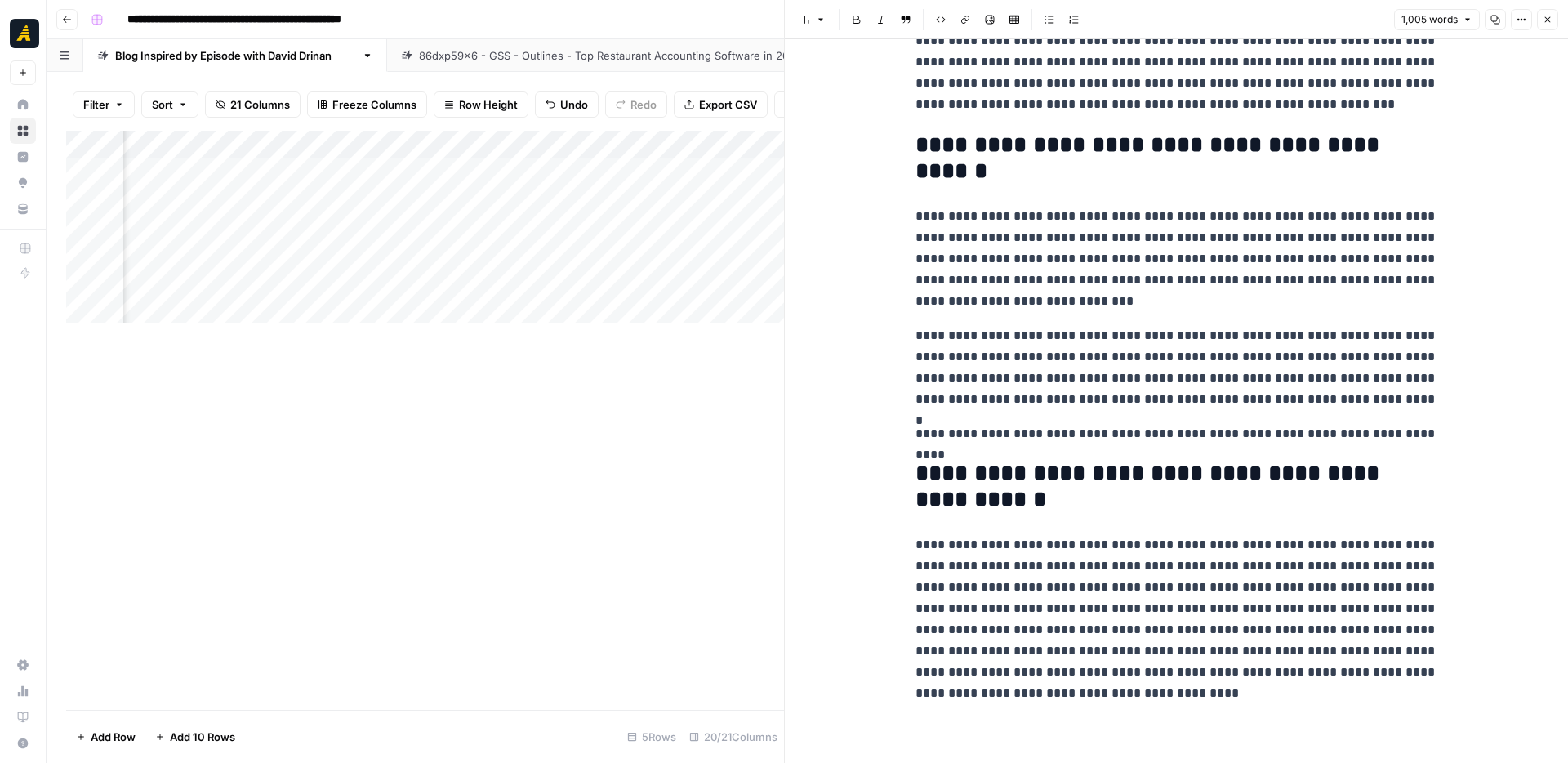
click at [1556, 22] on button "Close" at bounding box center [1548, 20] width 21 height 21
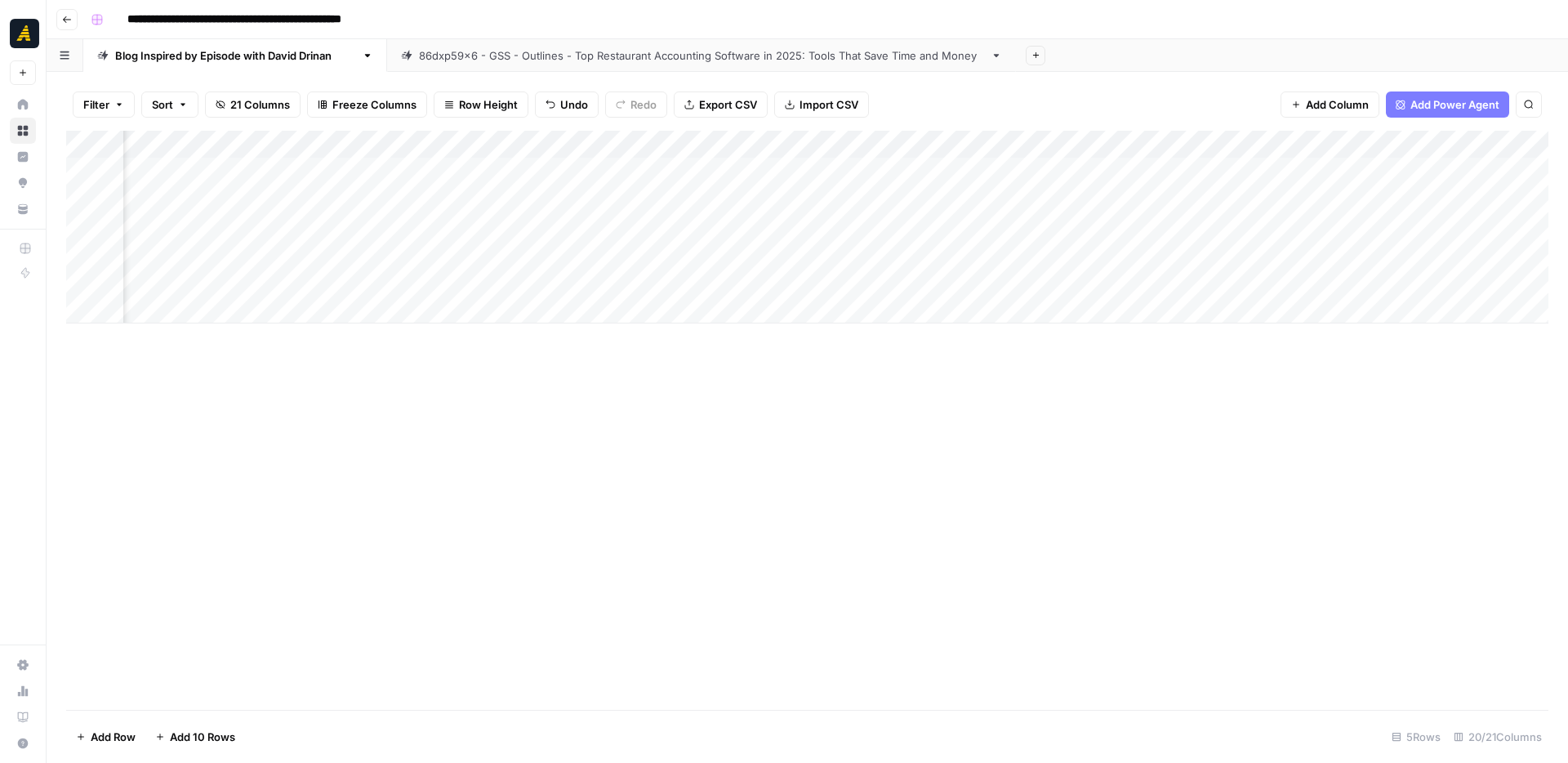
click at [1261, 249] on div "Add Column" at bounding box center [807, 227] width 1483 height 193
click at [1308, 253] on div "Add Column" at bounding box center [807, 227] width 1483 height 193
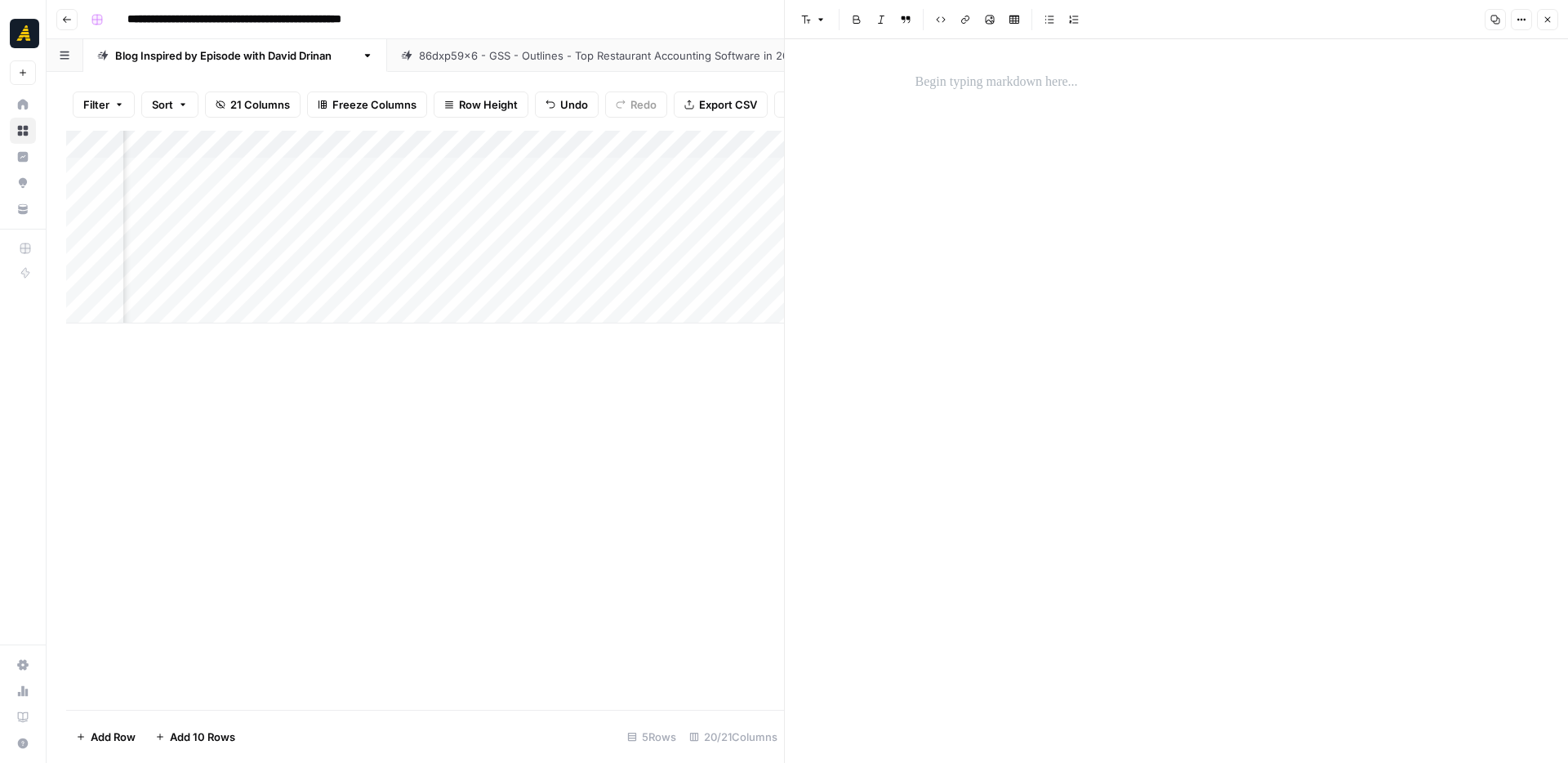
click at [931, 67] on div at bounding box center [1176, 82] width 542 height 35
click at [1550, 19] on icon "button" at bounding box center [1548, 20] width 10 height 10
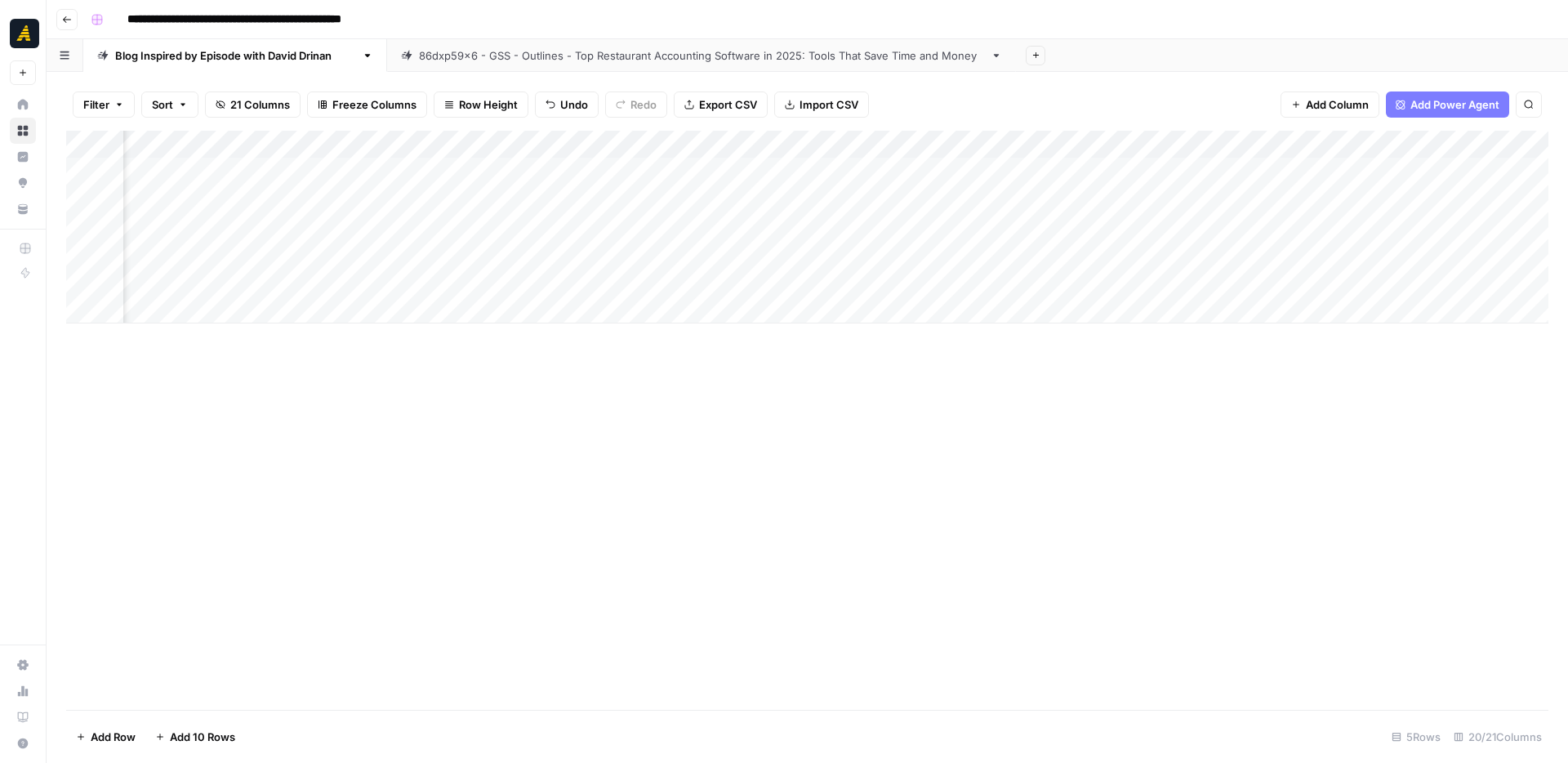
scroll to position [0, 2651]
click at [1325, 252] on div "Add Column" at bounding box center [807, 227] width 1483 height 193
click at [929, 280] on div "Add Column" at bounding box center [807, 227] width 1483 height 193
click at [927, 280] on div "Add Column" at bounding box center [807, 227] width 1483 height 193
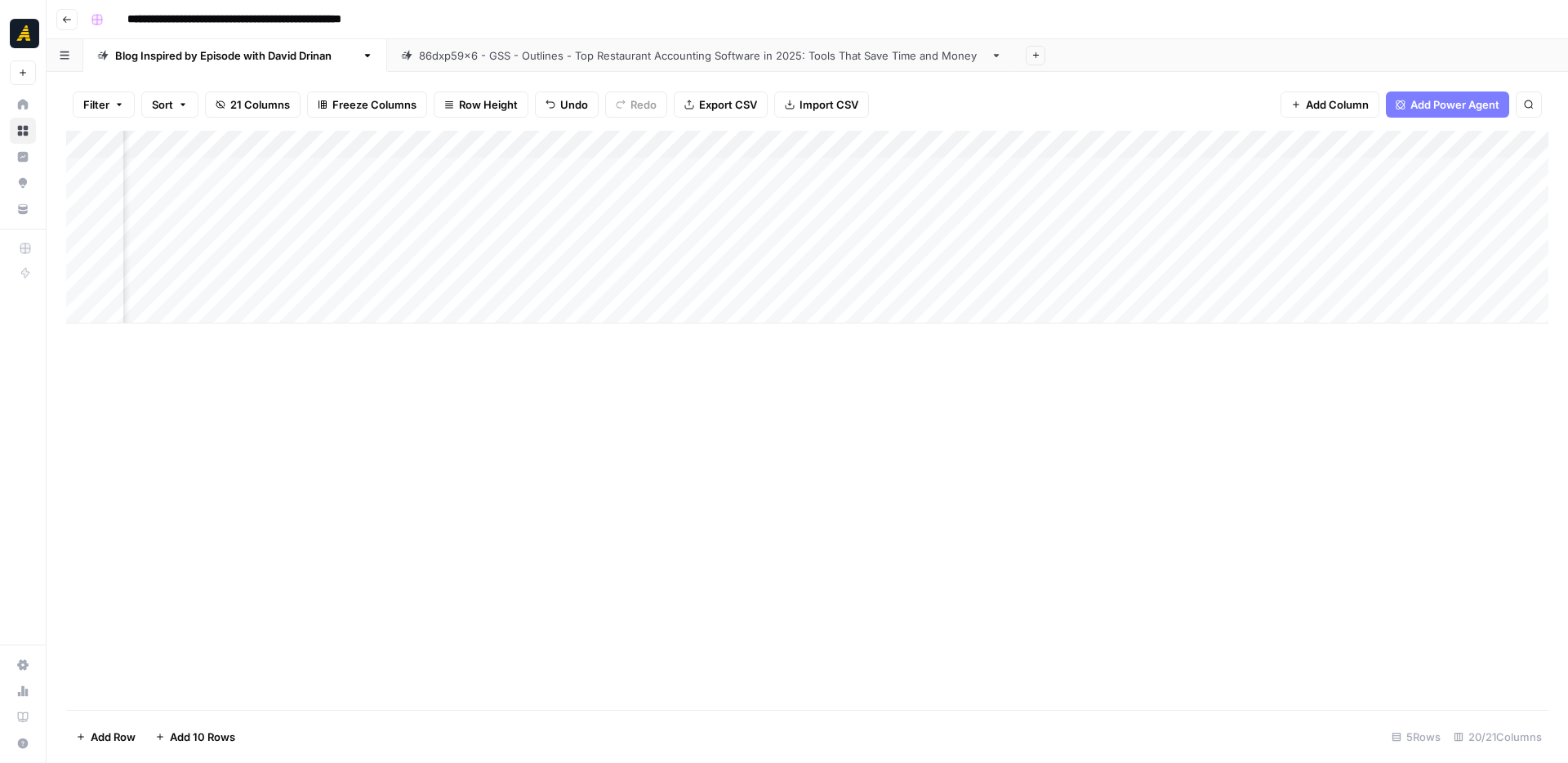
scroll to position [0, 2044]
click at [1091, 283] on div "Add Column" at bounding box center [807, 227] width 1483 height 193
click at [1164, 283] on div "Add Column" at bounding box center [807, 227] width 1483 height 193
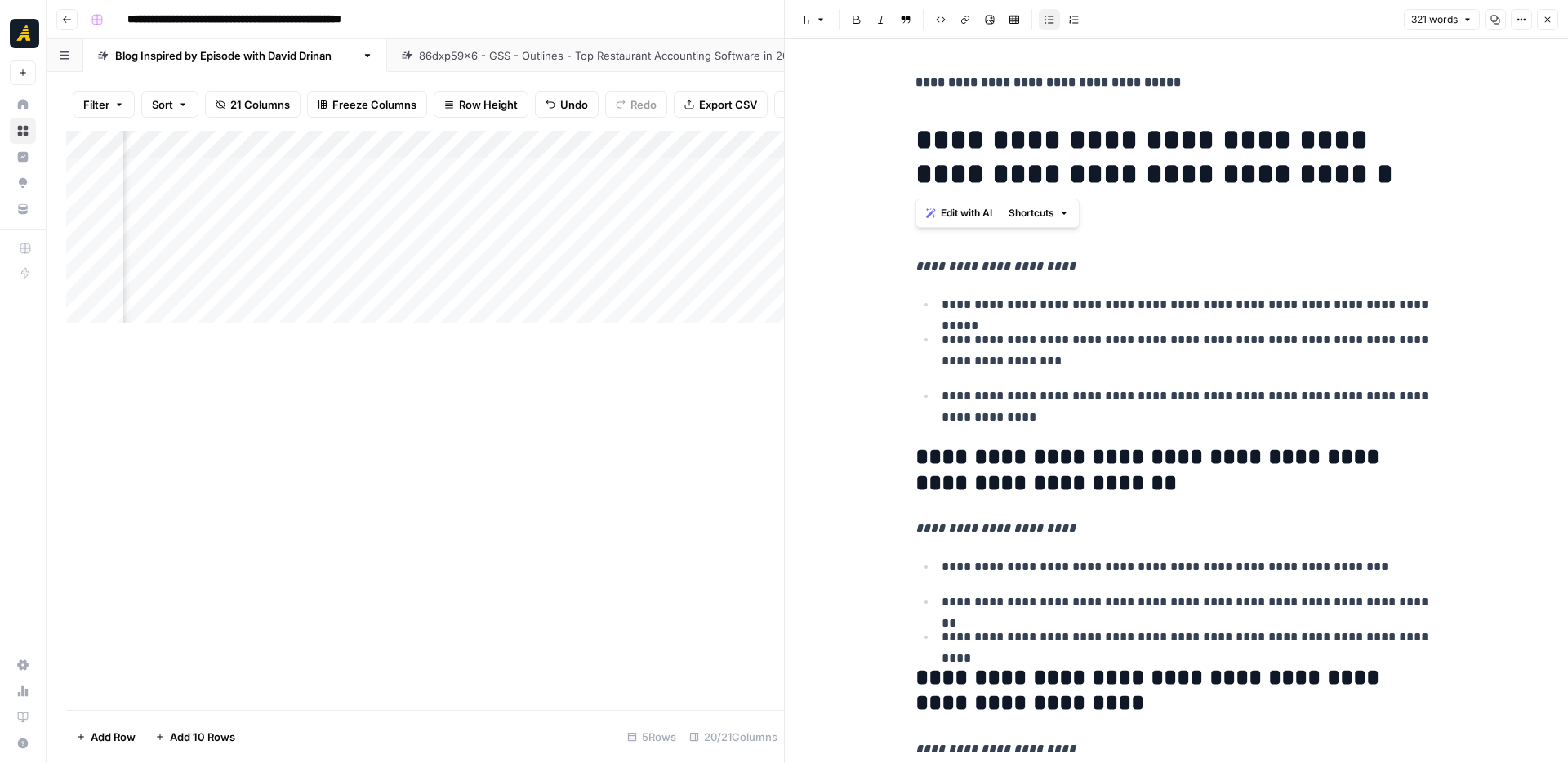
drag, startPoint x: 915, startPoint y: 144, endPoint x: 1367, endPoint y: 183, distance: 453.7
click at [1367, 183] on h1 "**********" at bounding box center [1176, 157] width 522 height 69
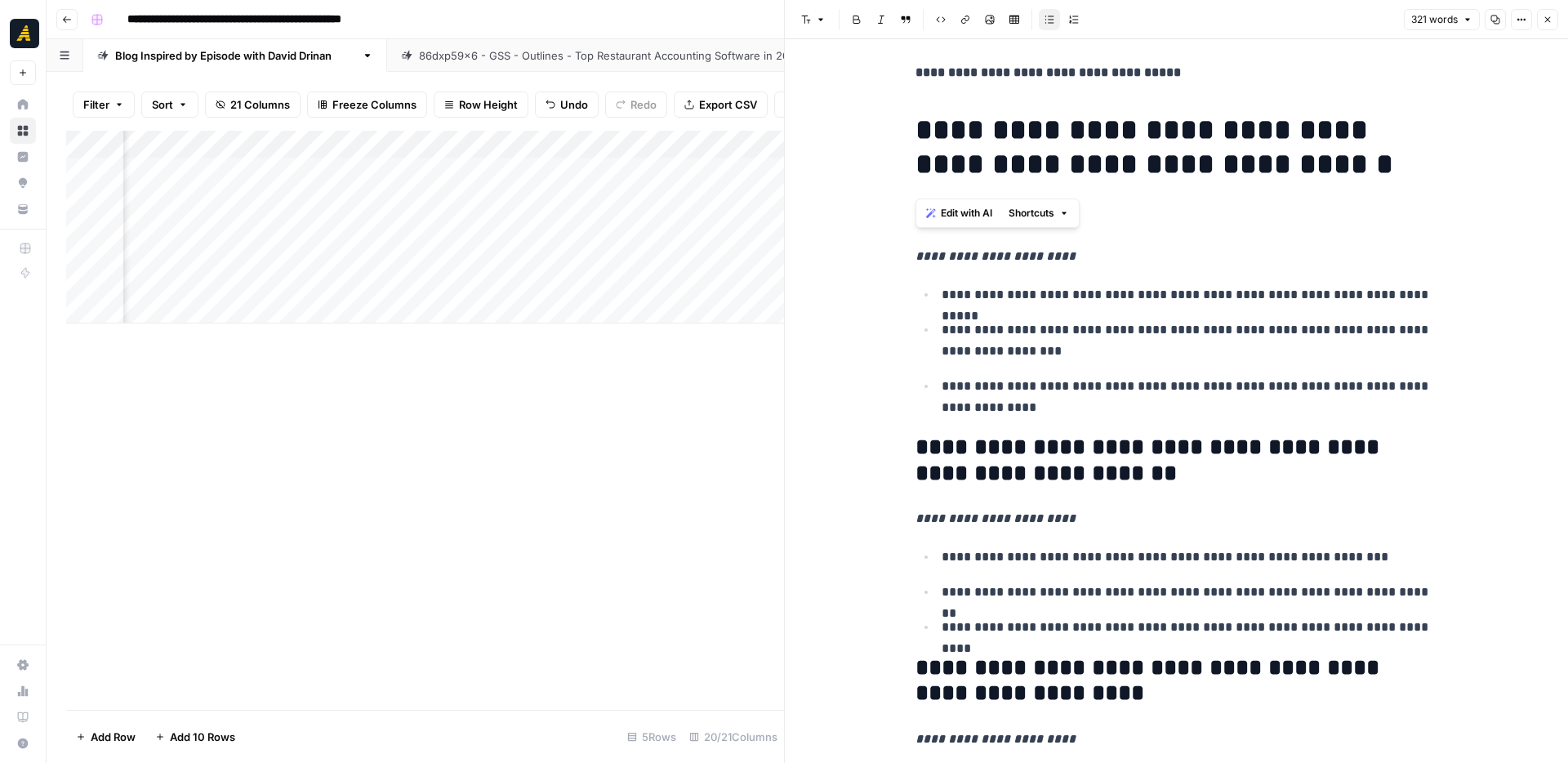
copy h1 "**********"
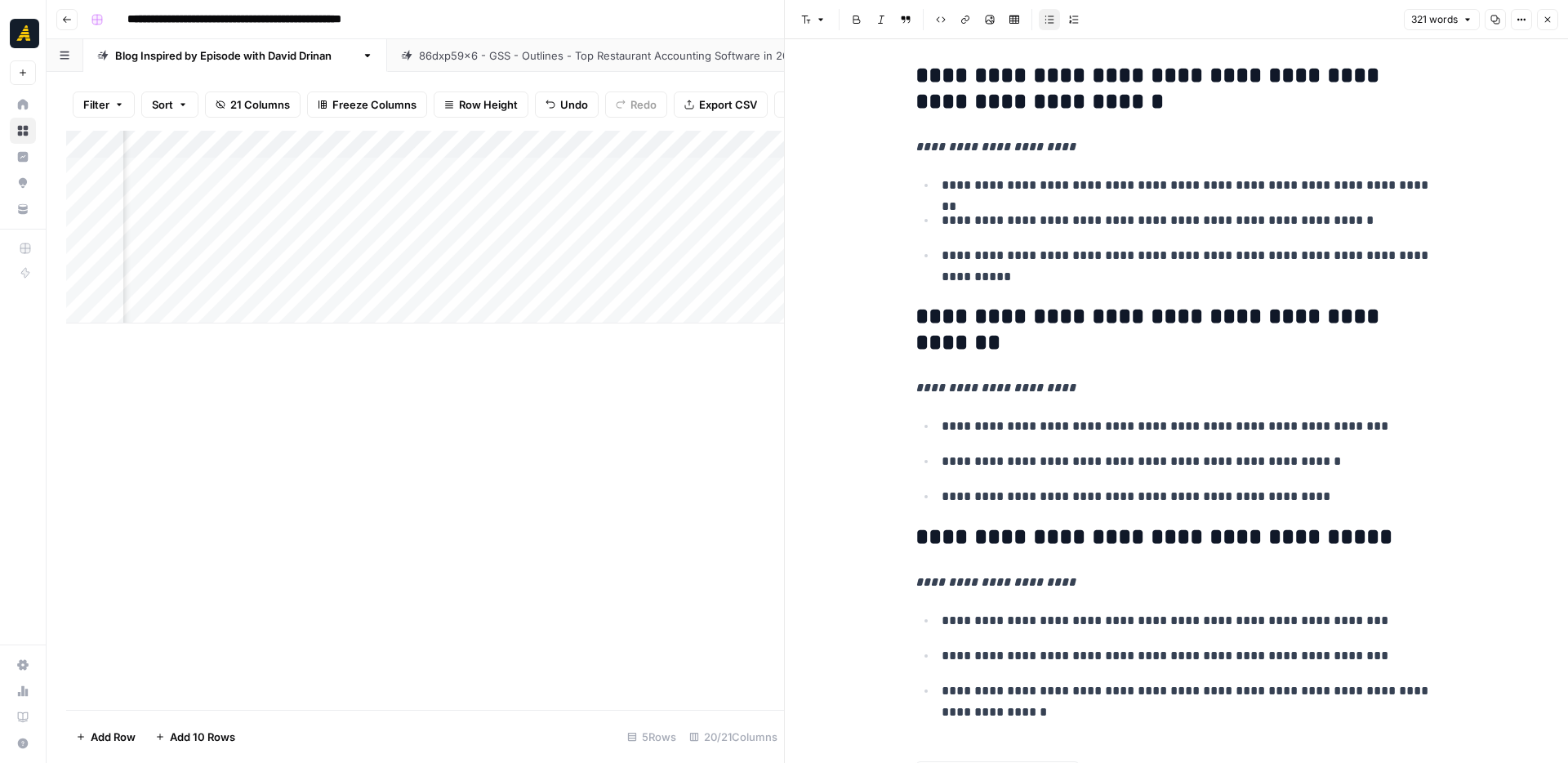
scroll to position [1288, 0]
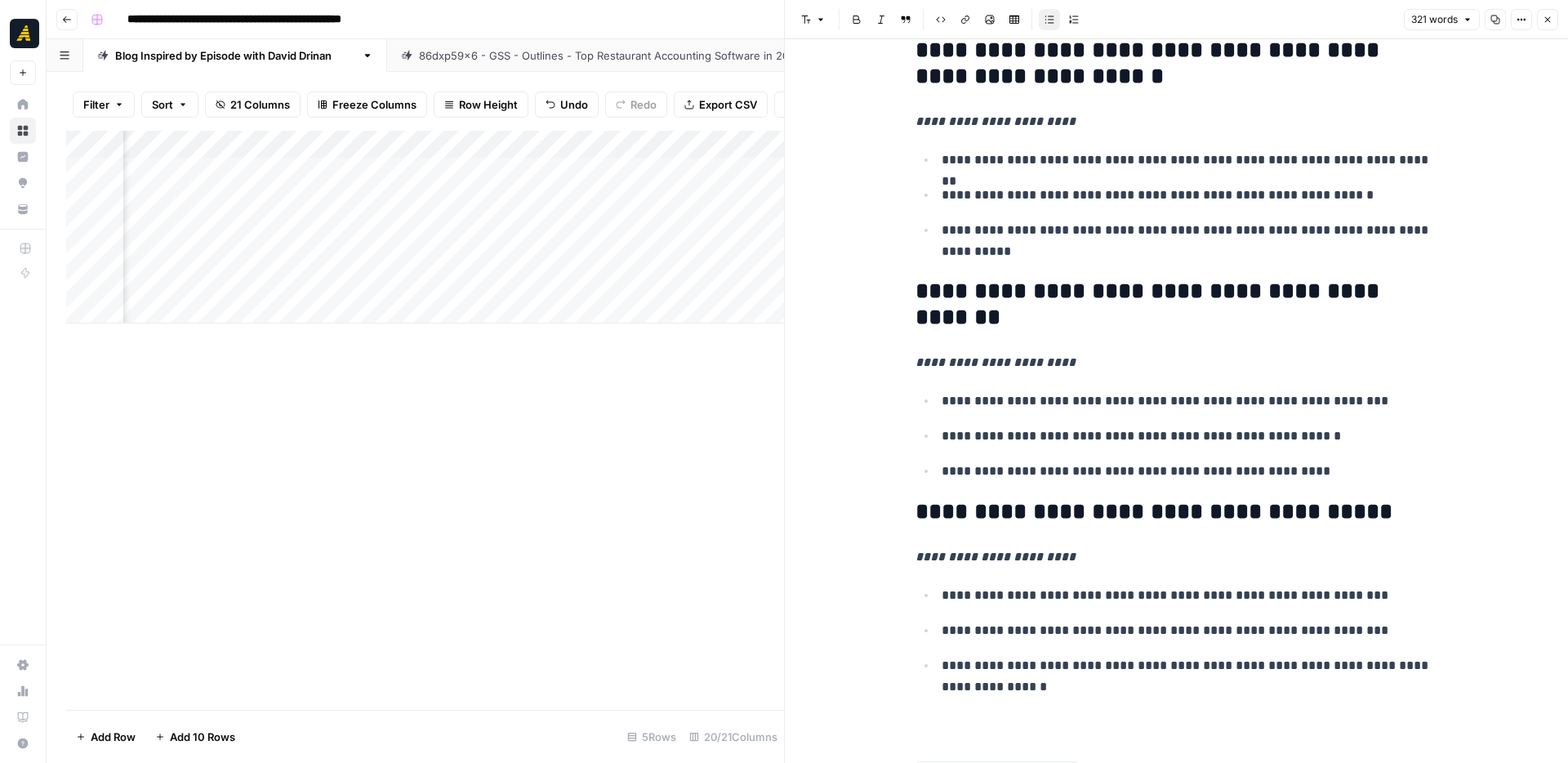
drag, startPoint x: 915, startPoint y: 215, endPoint x: 1241, endPoint y: 705, distance: 588.5
copy div "**********"
click at [1550, 18] on icon "button" at bounding box center [1548, 20] width 10 height 10
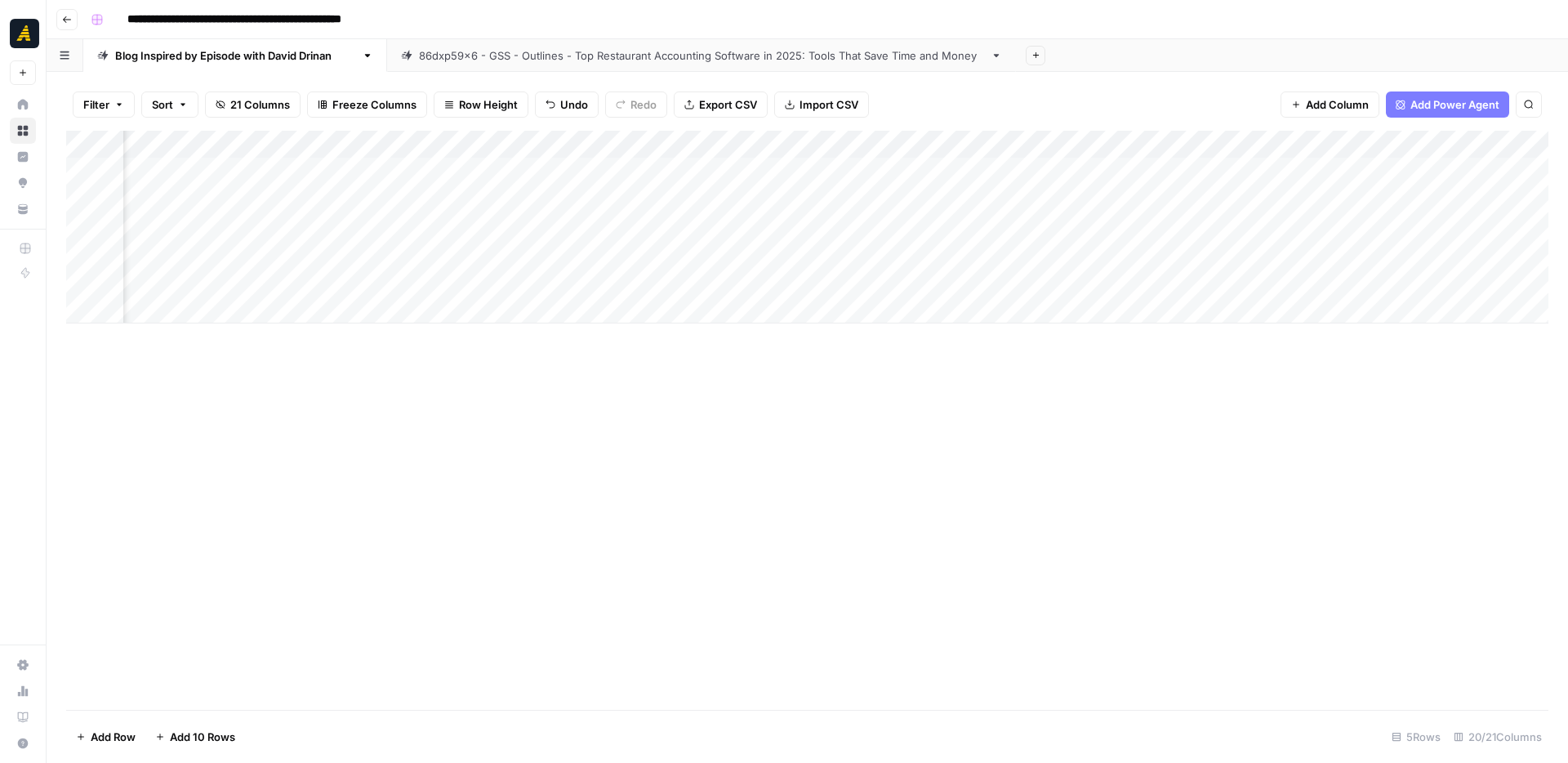
scroll to position [0, 2816]
click at [1487, 149] on span "Add Column" at bounding box center [1511, 144] width 57 height 15
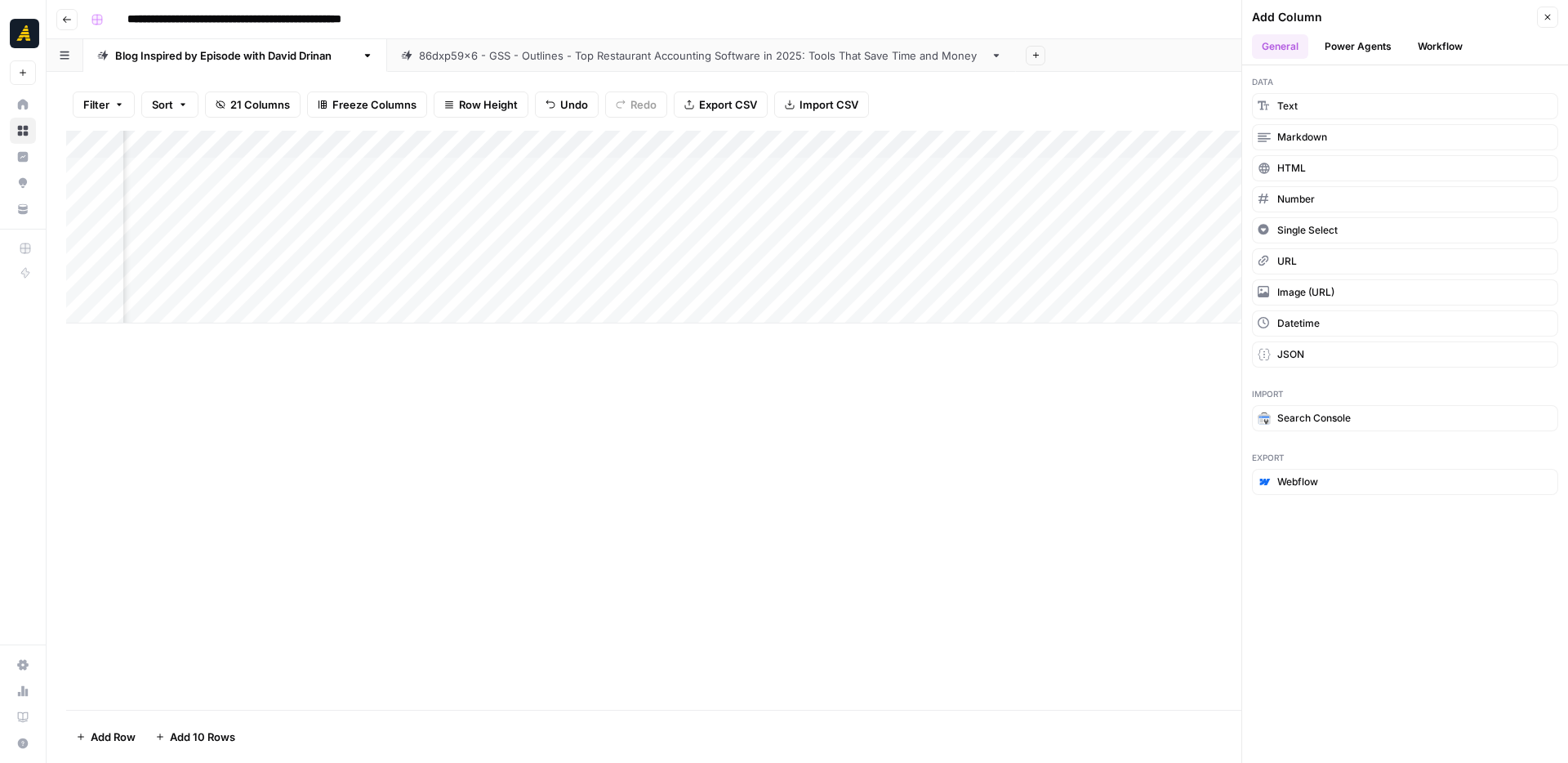
click at [1547, 14] on icon "button" at bounding box center [1548, 17] width 10 height 10
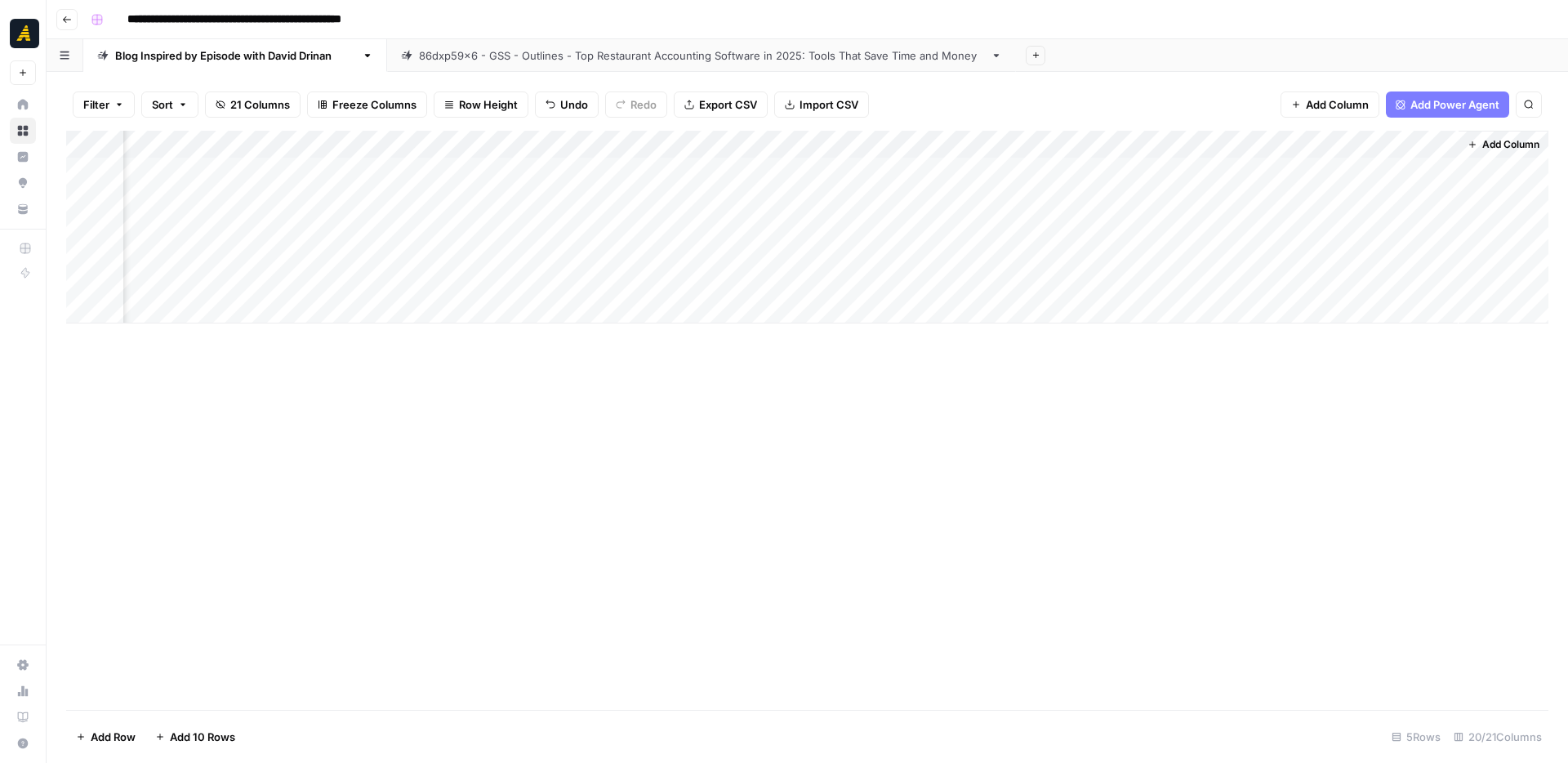
click at [1323, 258] on div "Add Column" at bounding box center [807, 227] width 1483 height 193
click at [1443, 254] on div "Add Column" at bounding box center [807, 227] width 1483 height 193
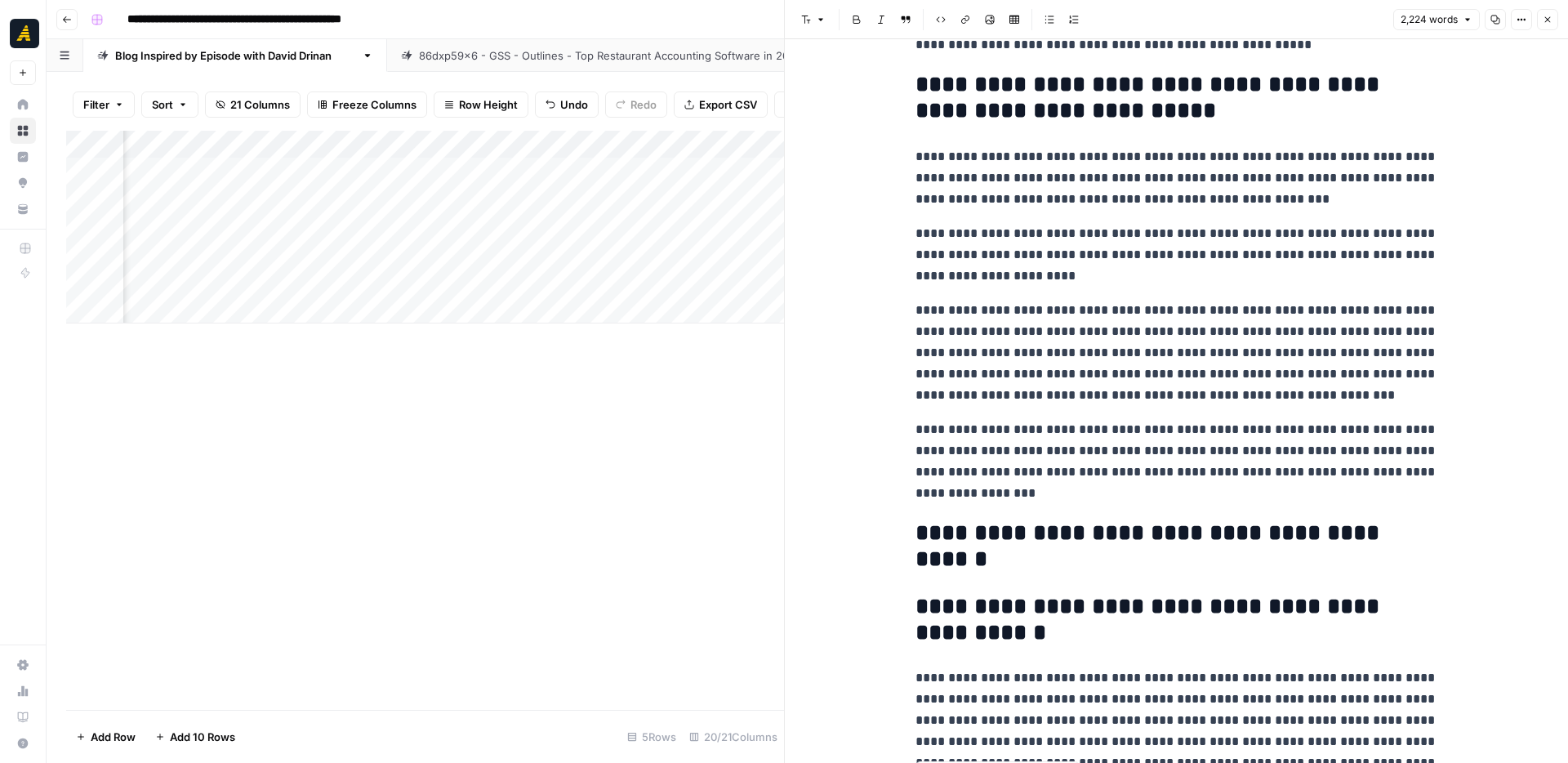
scroll to position [4751, 0]
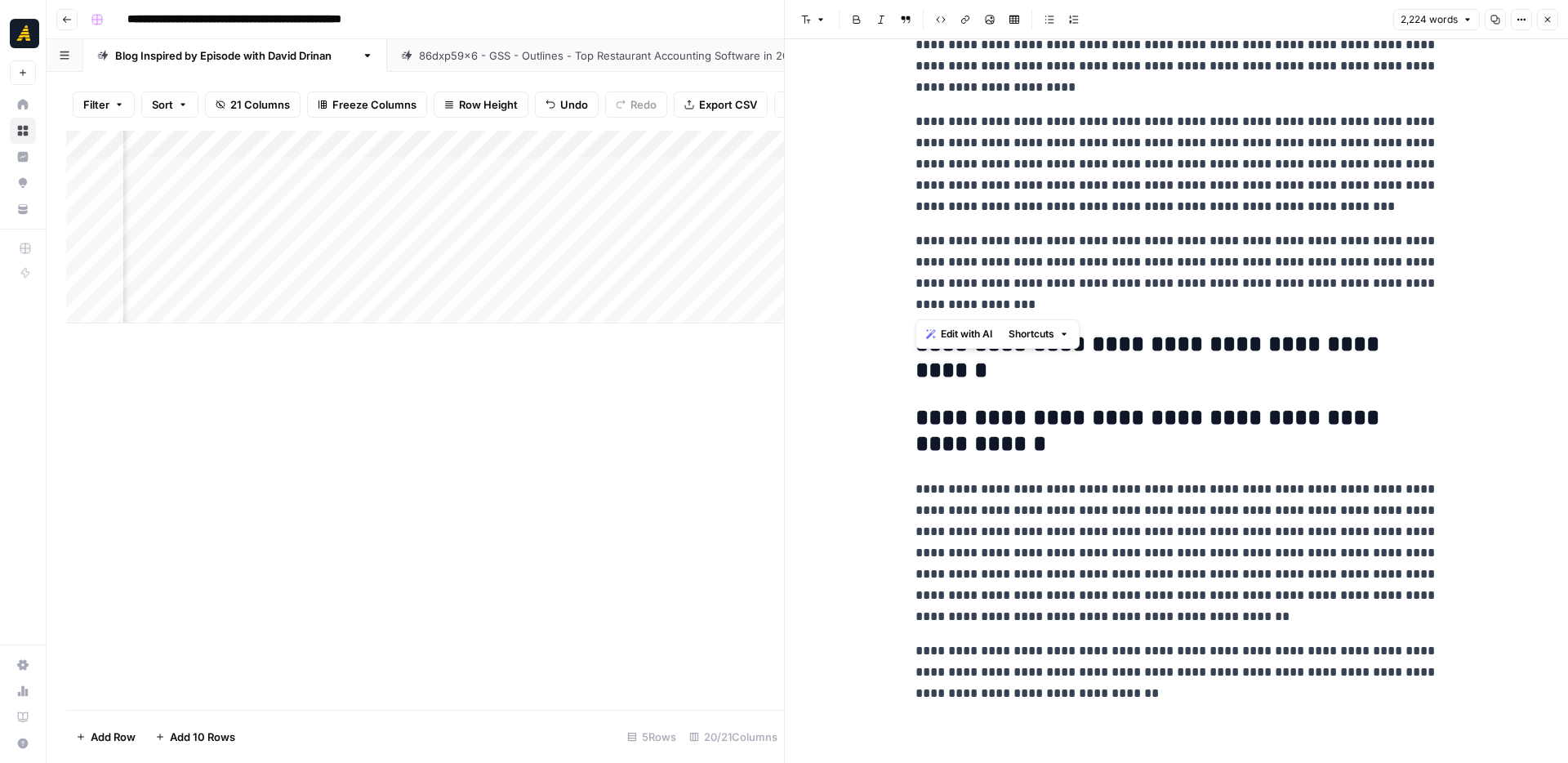
drag, startPoint x: 917, startPoint y: 183, endPoint x: 1083, endPoint y: 314, distance: 211.5
click at [1125, 353] on h2 "**********" at bounding box center [1176, 358] width 522 height 53
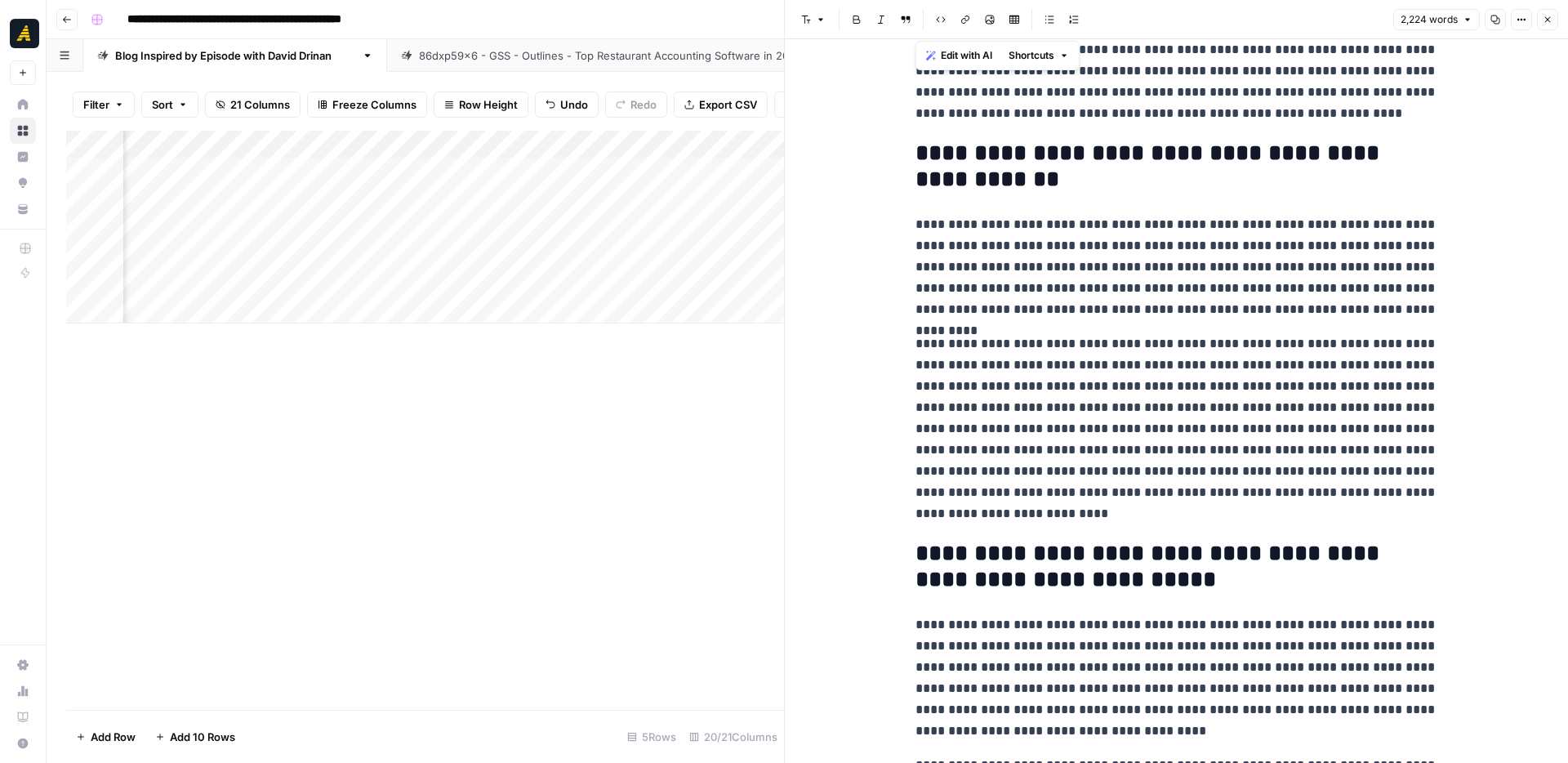
scroll to position [0, 0]
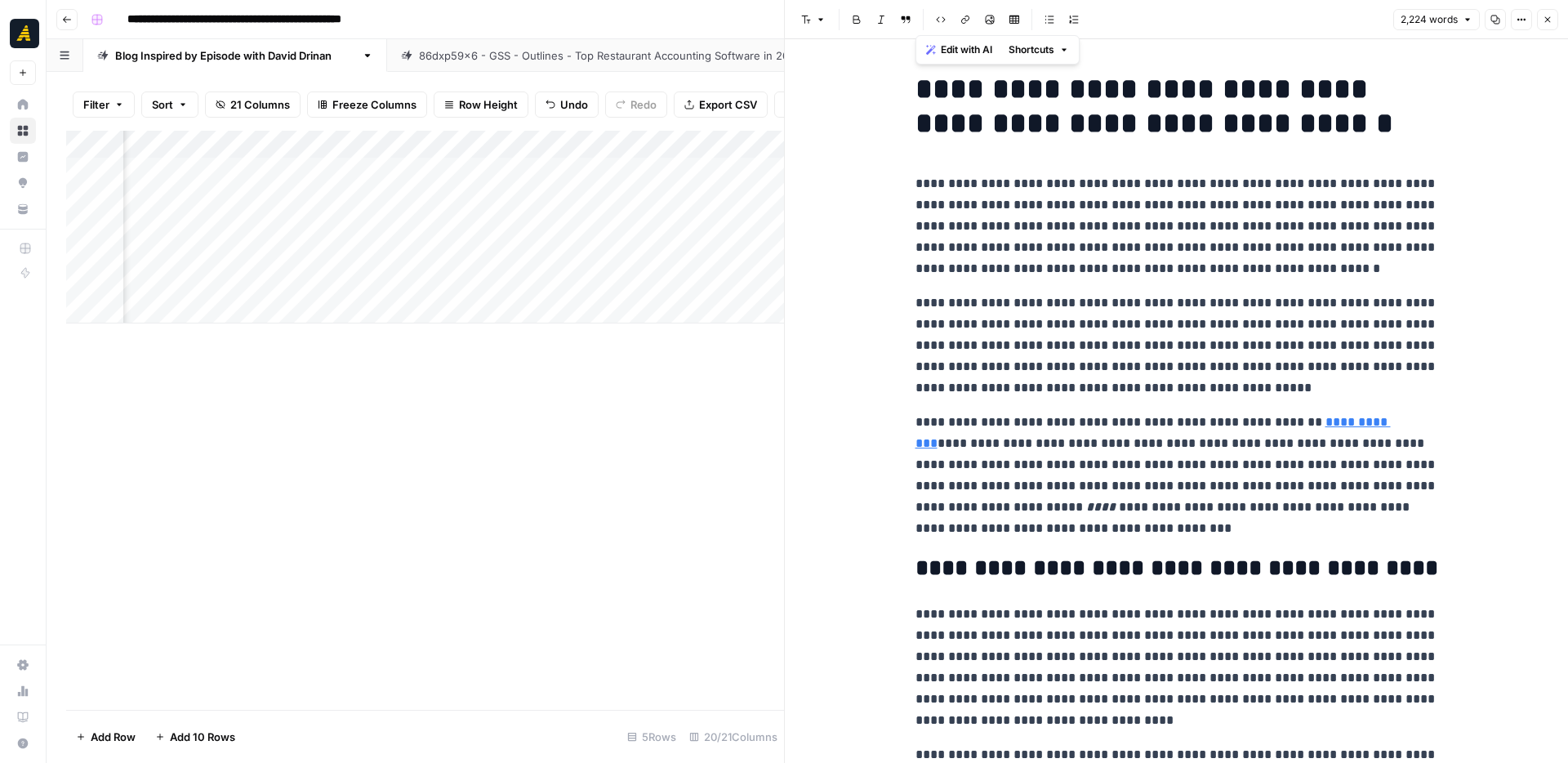
drag, startPoint x: 1159, startPoint y: 697, endPoint x: 834, endPoint y: -87, distance: 848.7
click at [834, 0] on html "**********" at bounding box center [784, 381] width 1568 height 763
copy div "**********"
